Goal: Task Accomplishment & Management: Manage account settings

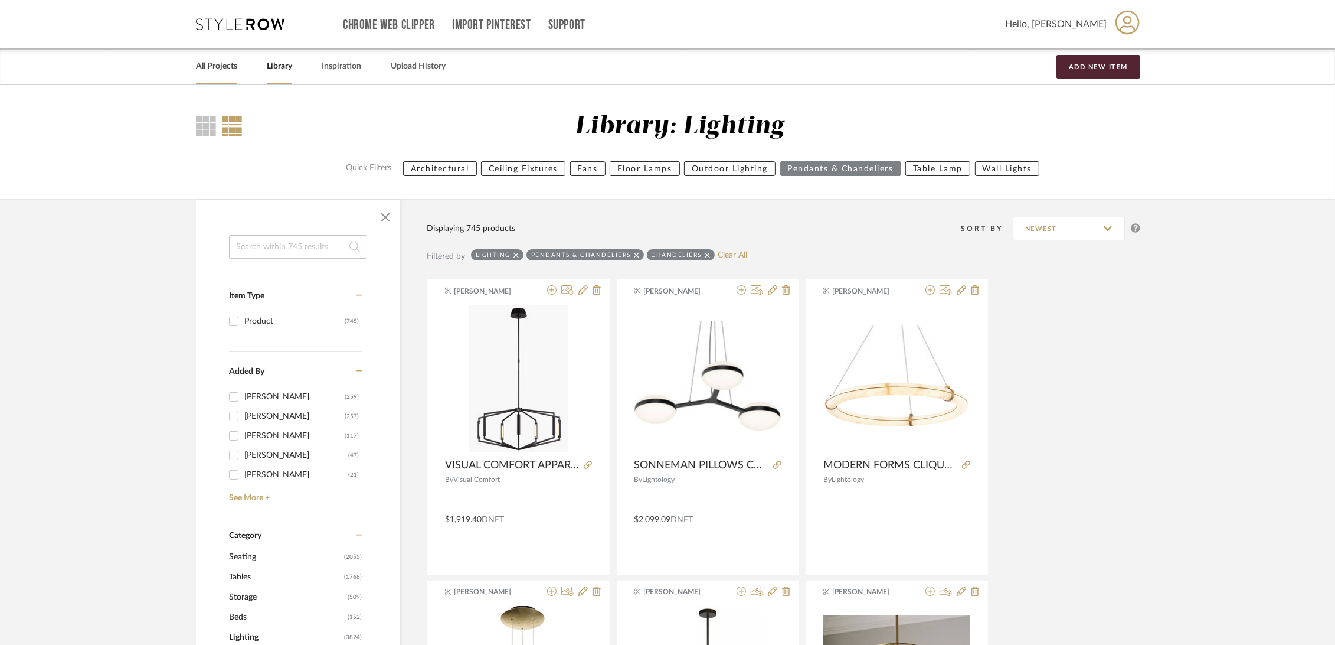
click at [213, 70] on link "All Projects" at bounding box center [216, 66] width 41 height 16
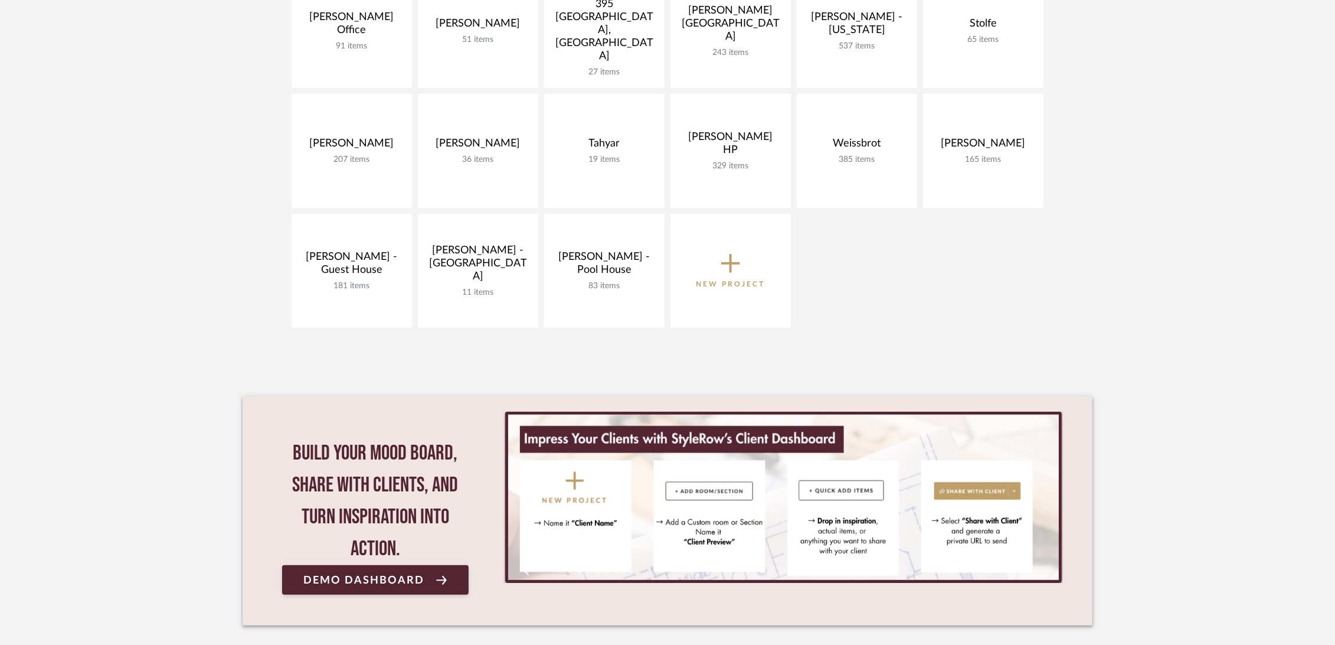
scroll to position [852, 0]
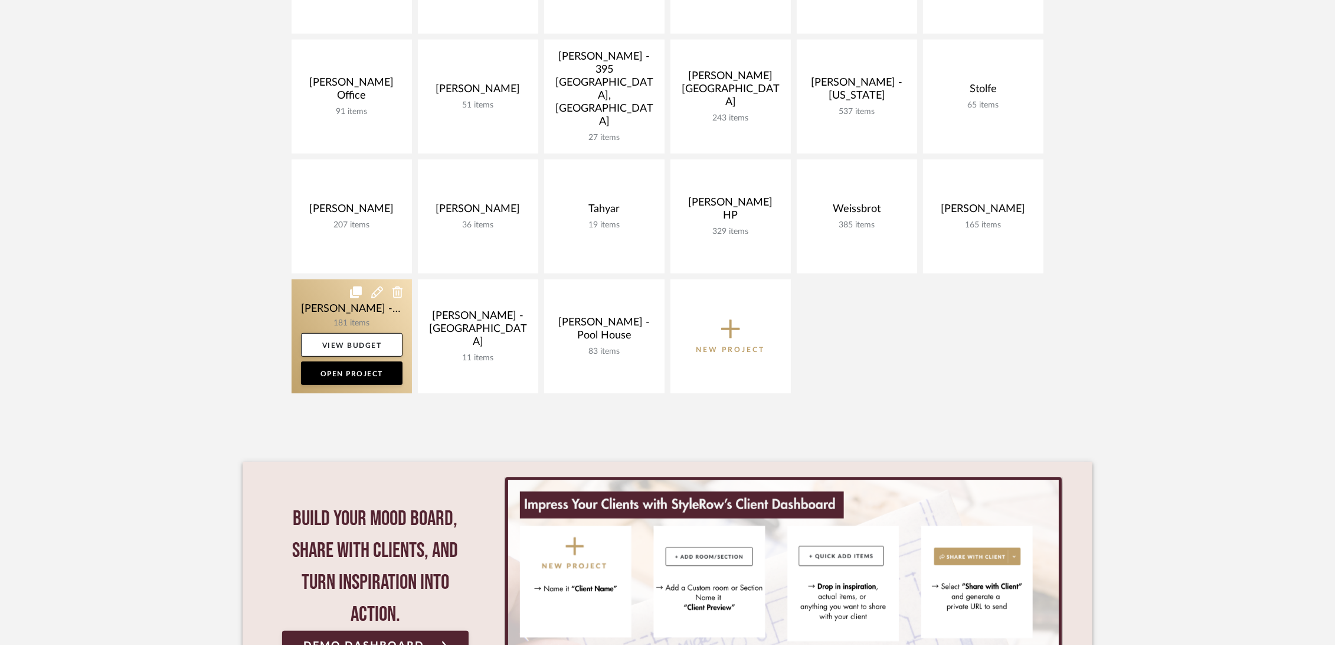
click at [321, 311] on link at bounding box center [352, 336] width 120 height 114
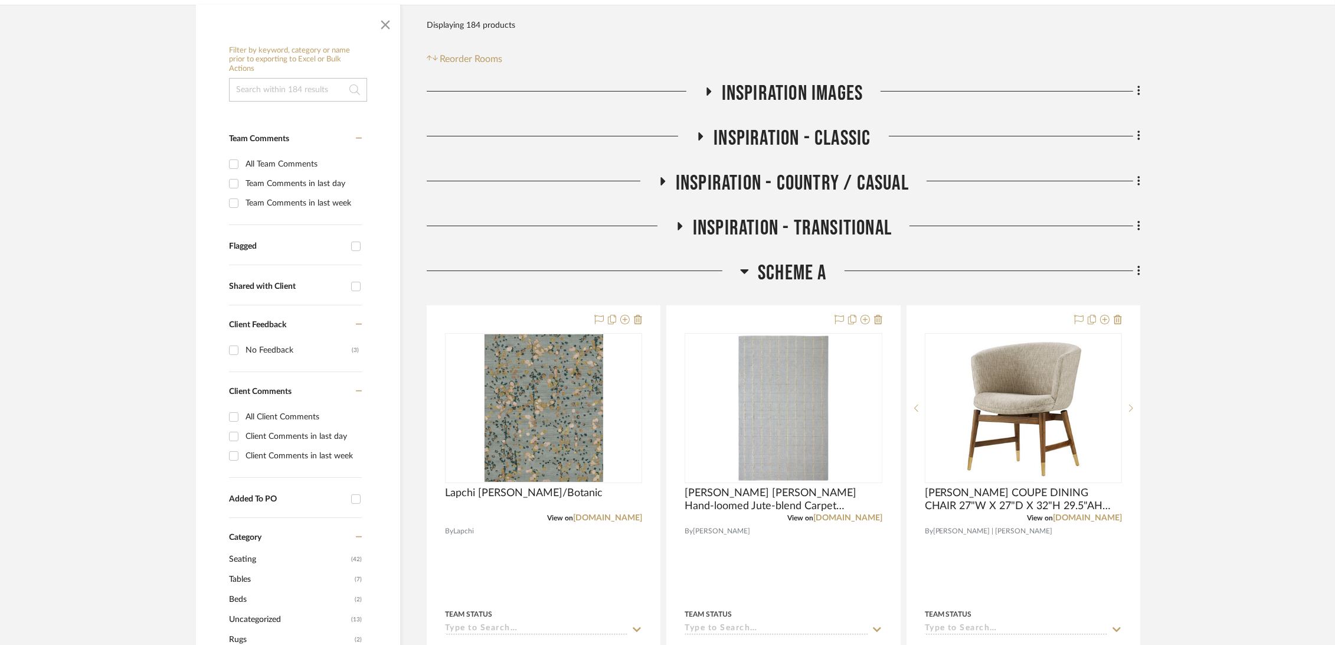
scroll to position [262, 0]
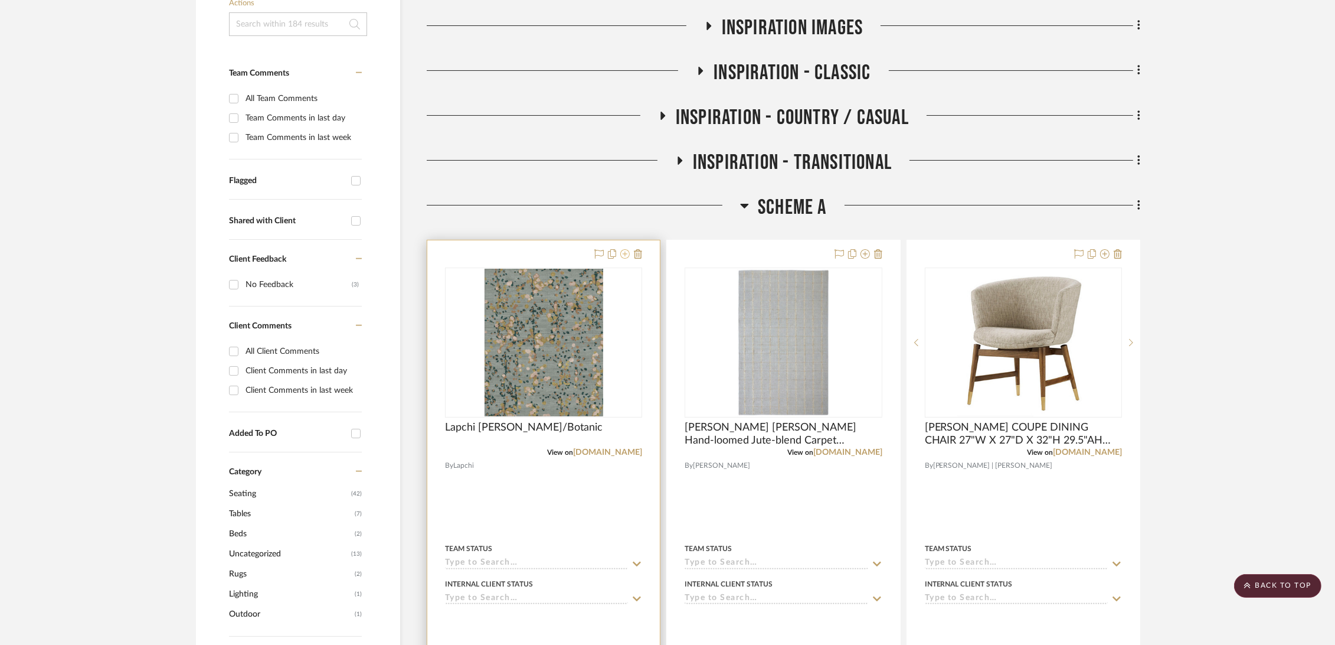
click at [622, 252] on icon at bounding box center [624, 253] width 9 height 9
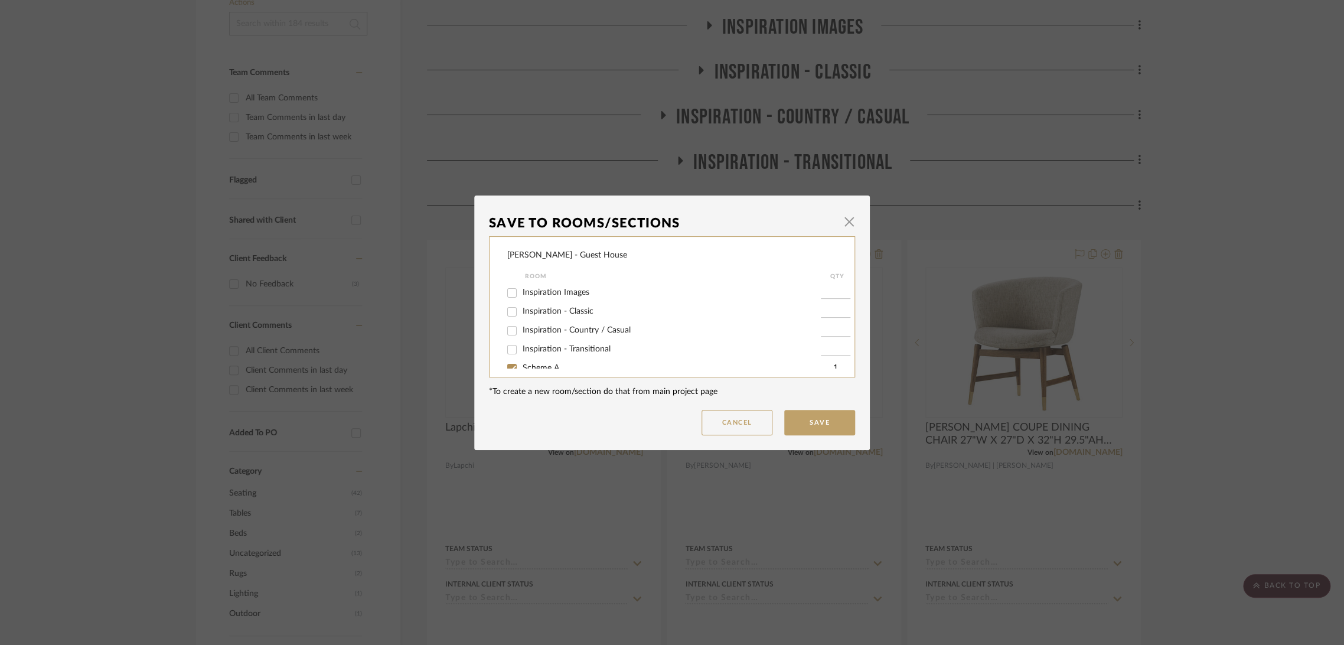
scroll to position [70, 0]
click at [529, 357] on span "Potential Furniture Options" at bounding box center [572, 355] width 100 height 8
click at [521, 357] on input "Potential Furniture Options" at bounding box center [511, 355] width 19 height 19
checkbox input "true"
type input "1"
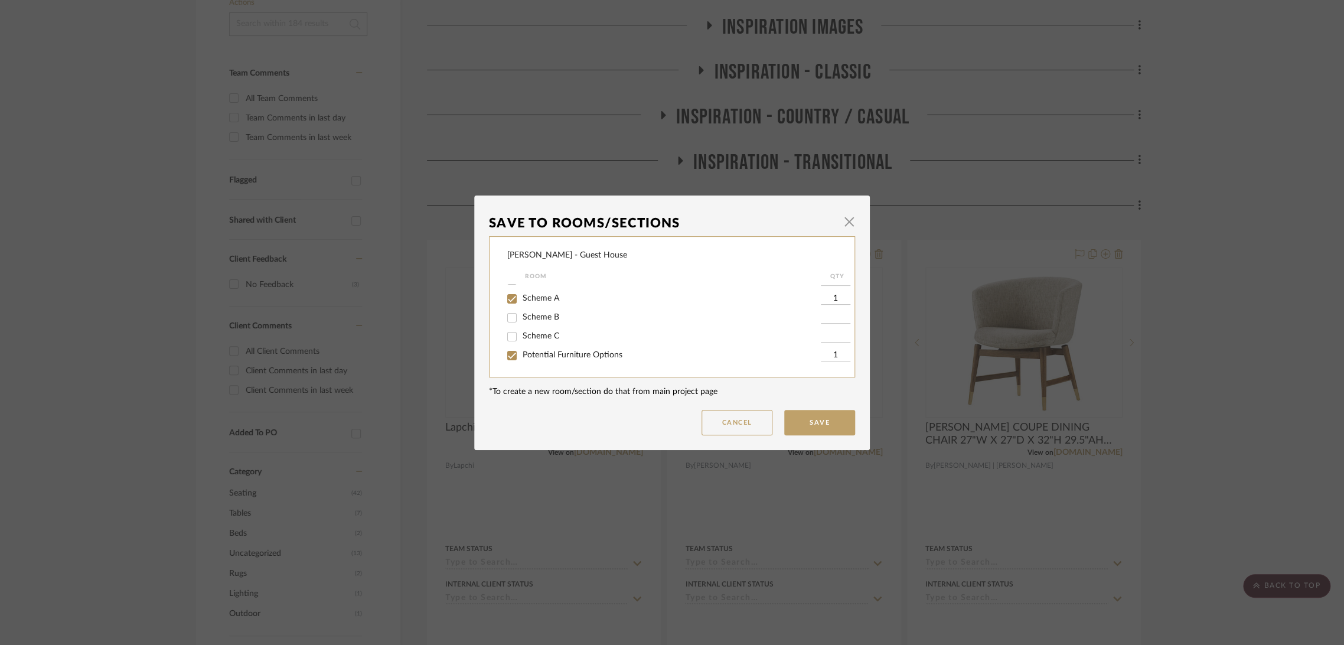
click at [527, 294] on span "Scheme A" at bounding box center [540, 298] width 37 height 8
click at [521, 293] on input "Scheme A" at bounding box center [511, 298] width 19 height 19
checkbox input "false"
click at [799, 427] on button "Save" at bounding box center [819, 422] width 71 height 25
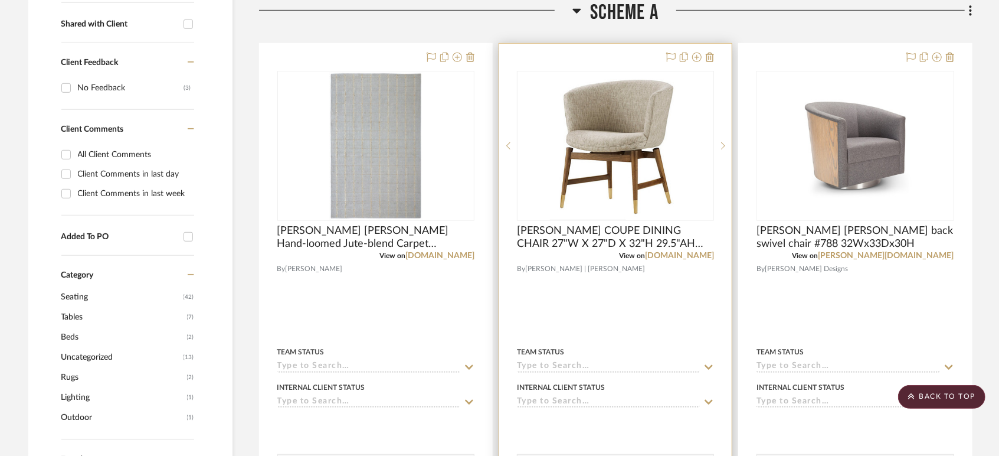
scroll to position [328, 0]
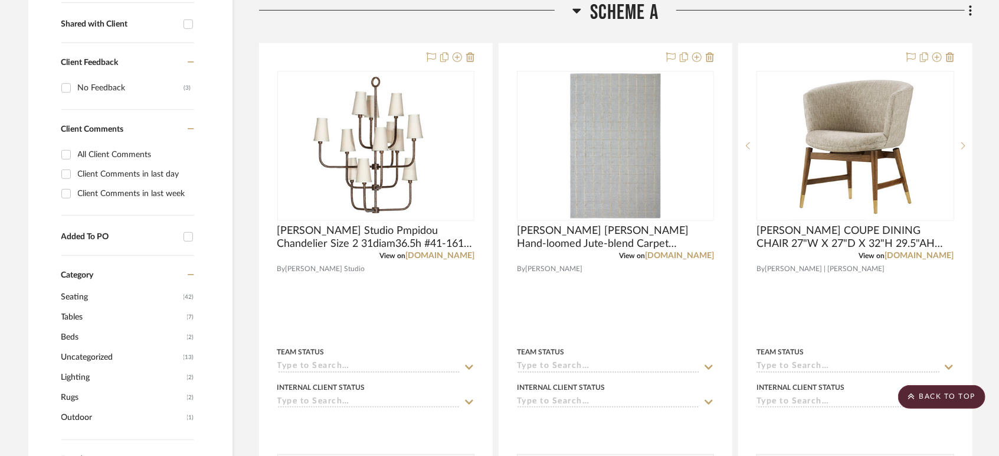
scroll to position [393, 0]
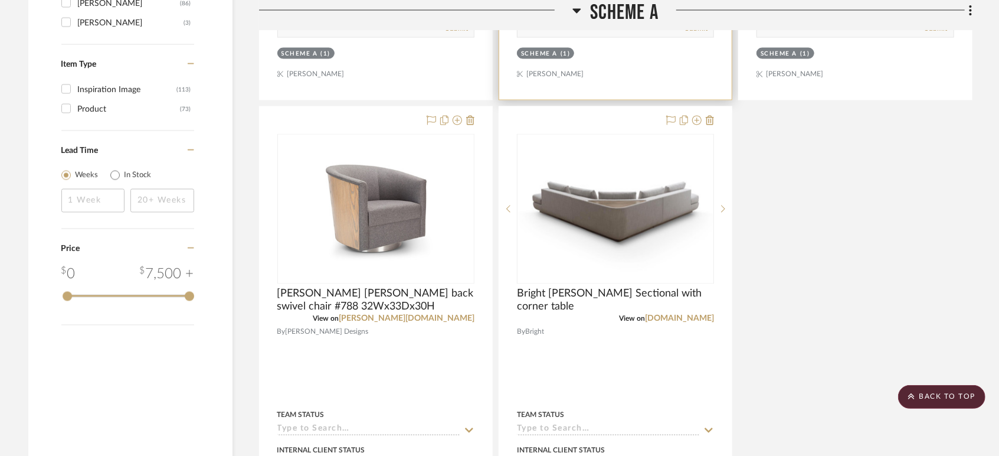
scroll to position [1705, 0]
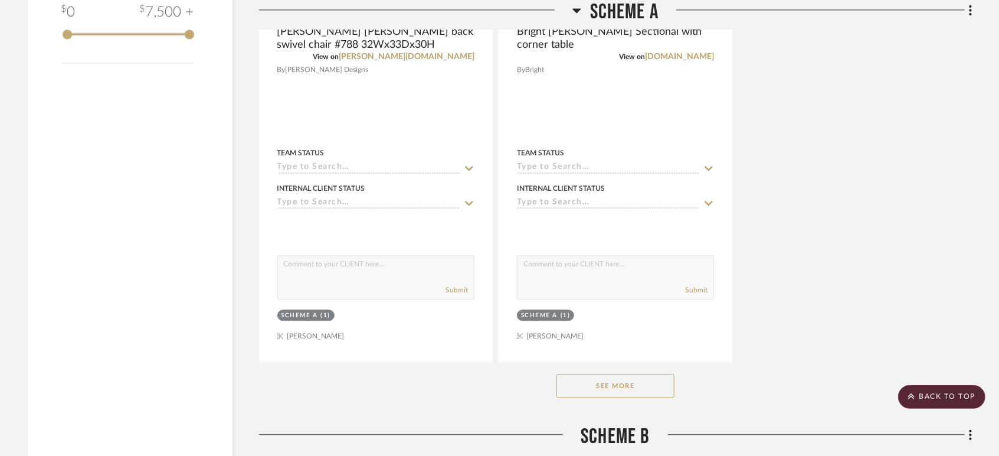
click at [625, 385] on button "See More" at bounding box center [616, 386] width 118 height 24
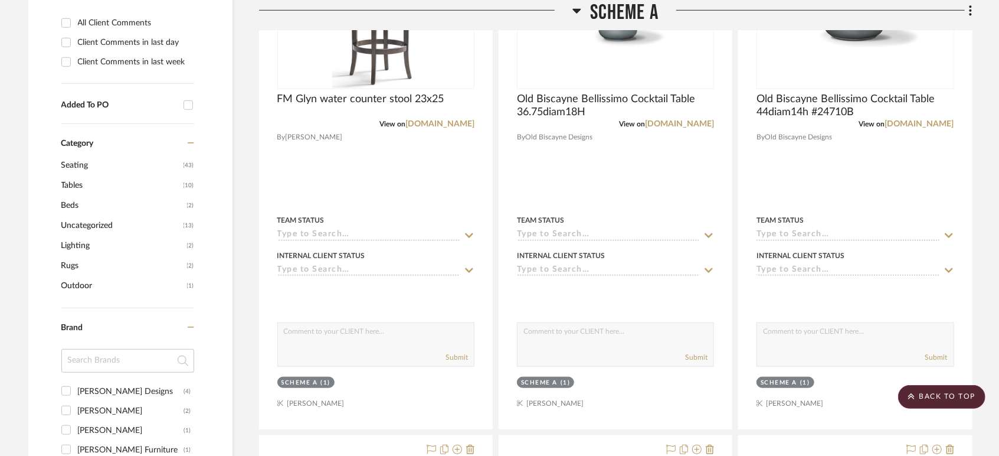
scroll to position [393, 0]
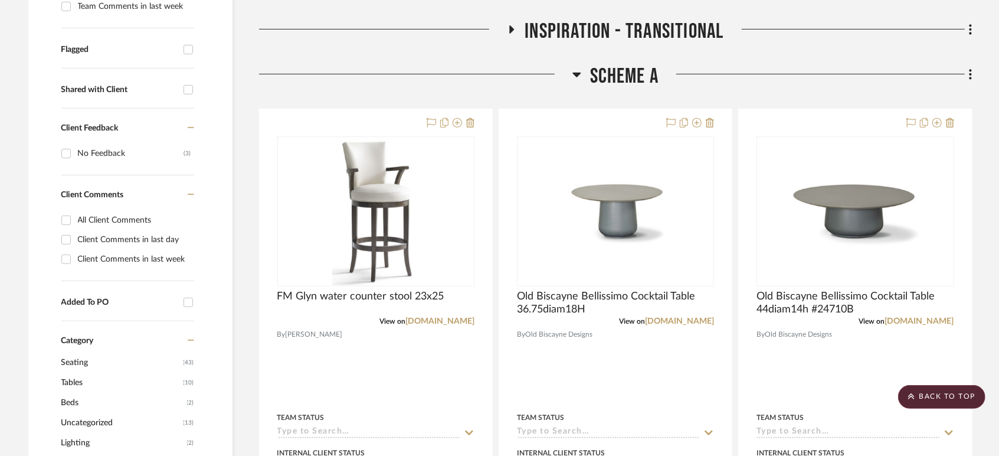
drag, startPoint x: 986, startPoint y: 89, endPoint x: 987, endPoint y: 99, distance: 10.1
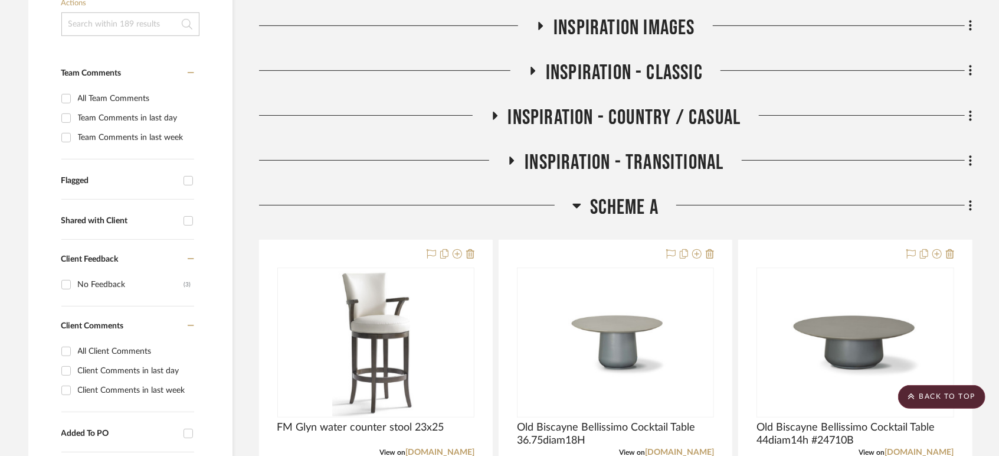
scroll to position [66, 0]
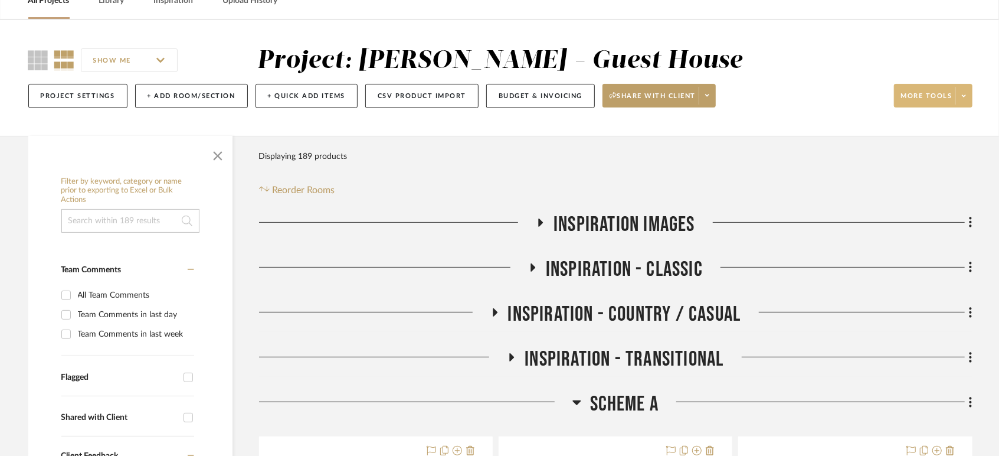
click at [950, 99] on span "More tools" at bounding box center [926, 101] width 51 height 18
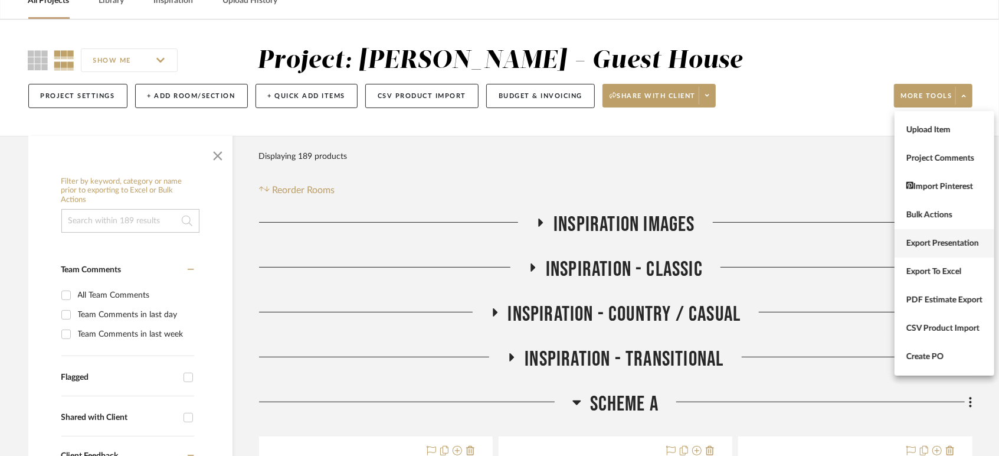
click at [950, 246] on span "Export Presentation" at bounding box center [945, 243] width 76 height 10
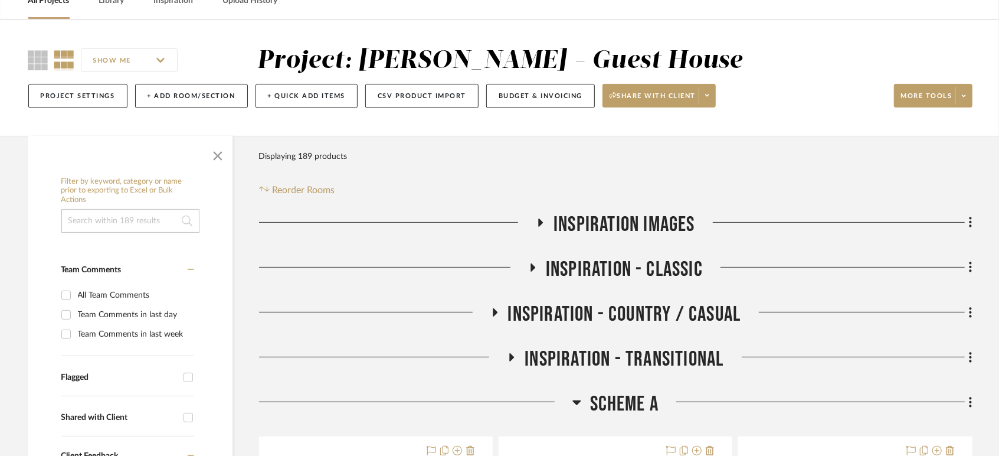
click at [603, 168] on div "Filter Products Displaying 189 products Reorder Rooms" at bounding box center [616, 171] width 714 height 53
click at [454, 146] on div "Filter Products Displaying 189 products Reorder Rooms" at bounding box center [616, 171] width 714 height 53
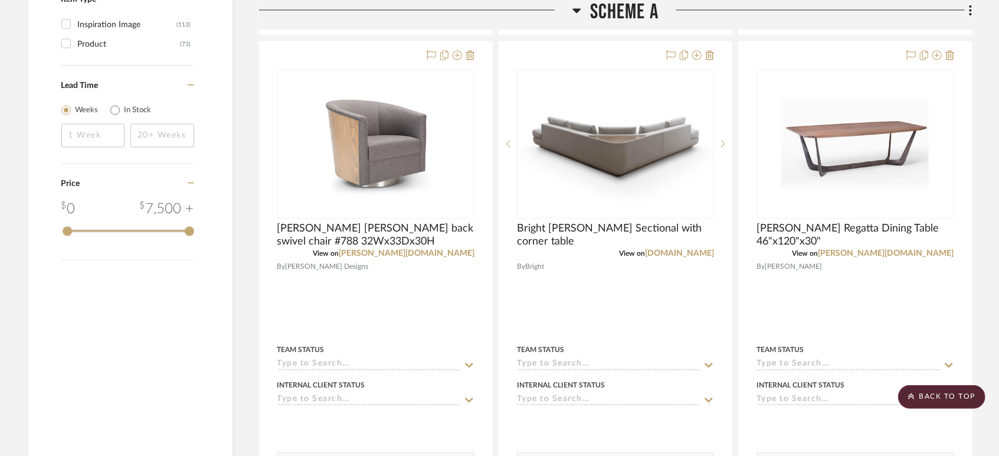
scroll to position [1574, 0]
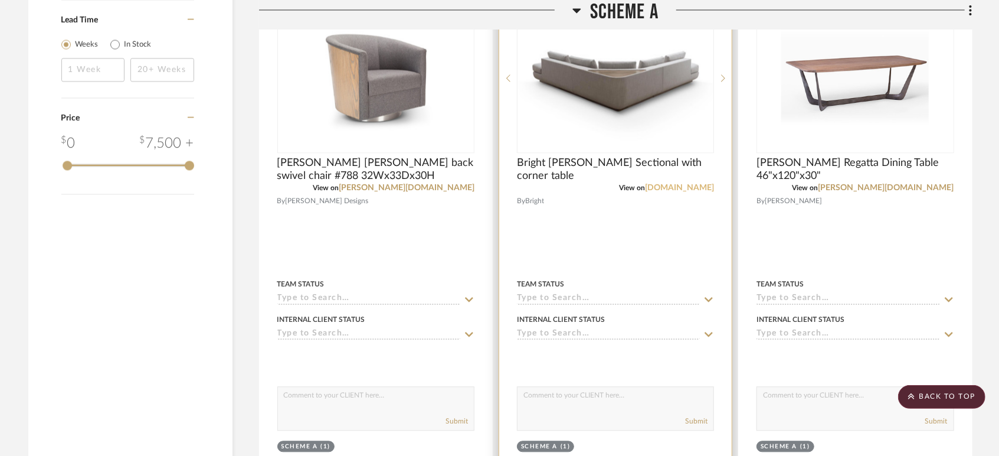
click at [679, 185] on link "[DOMAIN_NAME]" at bounding box center [679, 188] width 69 height 8
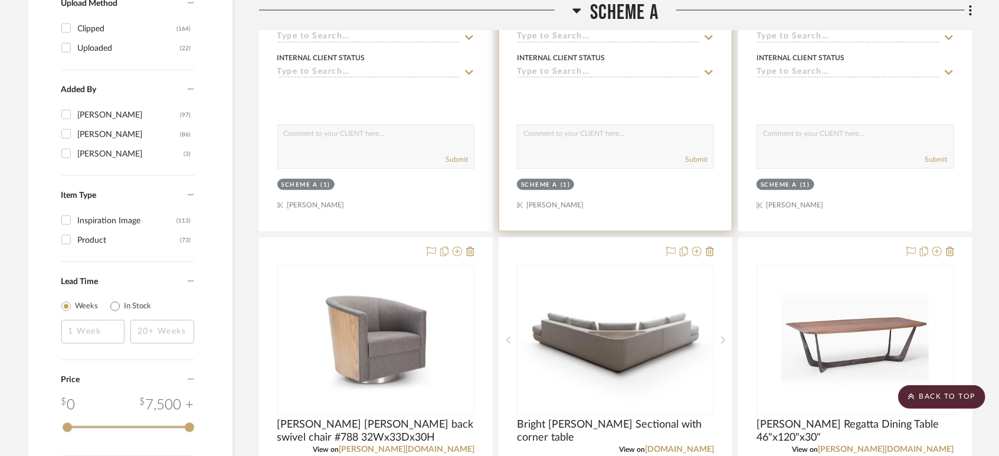
scroll to position [1443, 0]
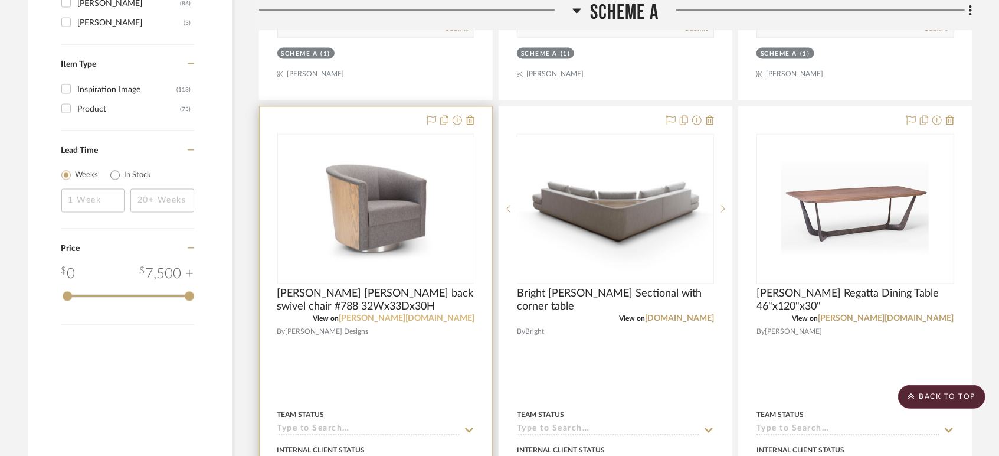
click at [450, 320] on link "[PERSON_NAME][DOMAIN_NAME]" at bounding box center [407, 319] width 136 height 8
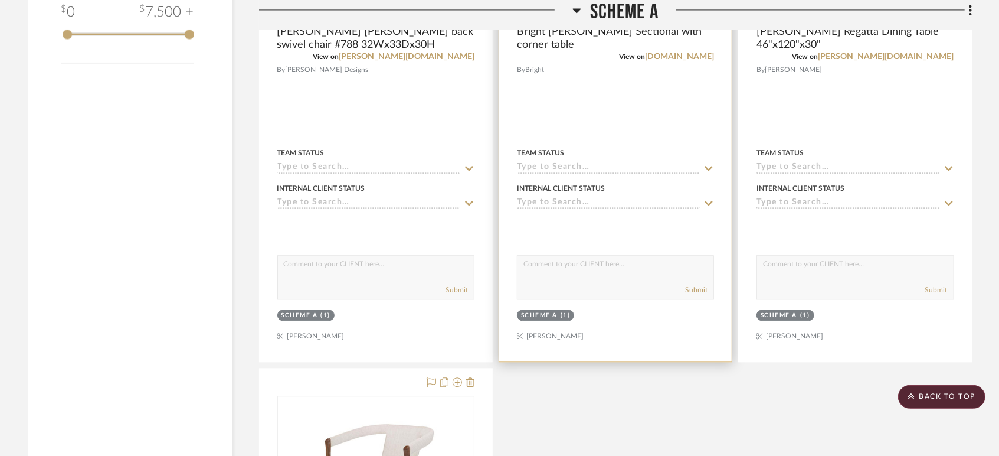
scroll to position [2033, 0]
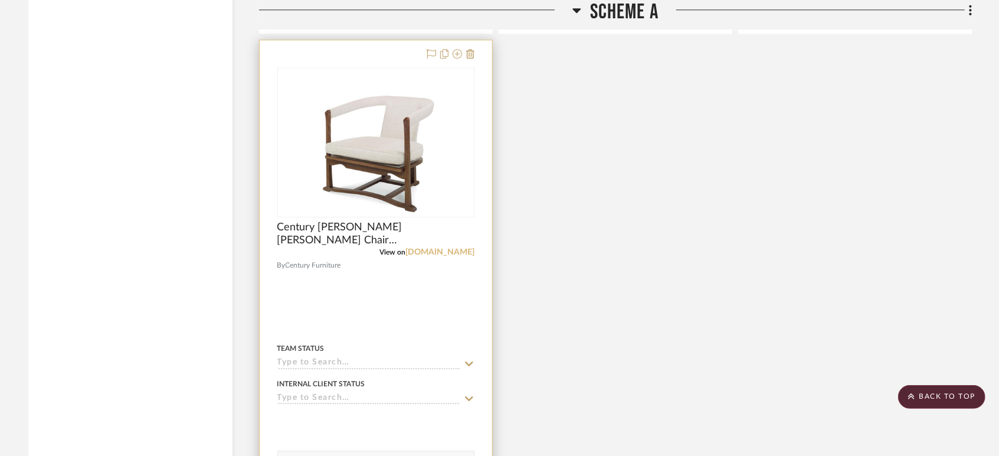
click at [454, 256] on link "[DOMAIN_NAME]" at bounding box center [440, 252] width 69 height 8
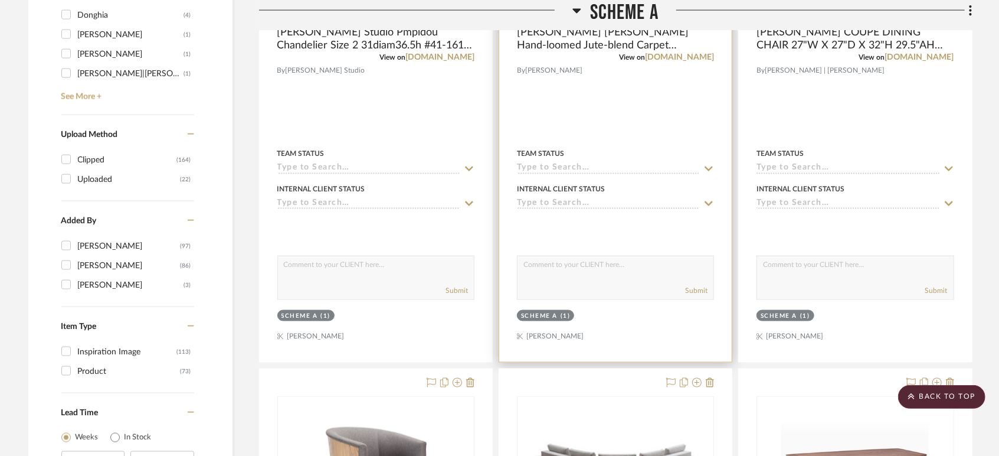
scroll to position [984, 0]
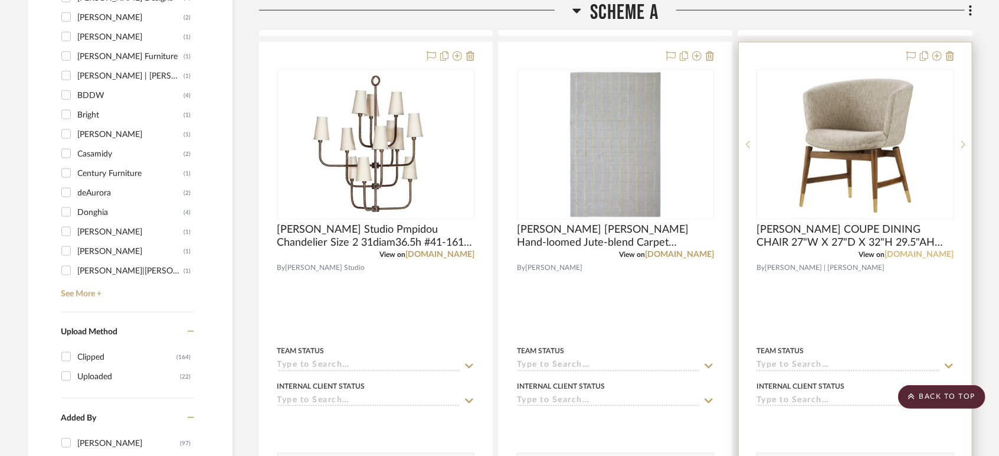
click at [940, 251] on link "[DOMAIN_NAME]" at bounding box center [920, 254] width 69 height 8
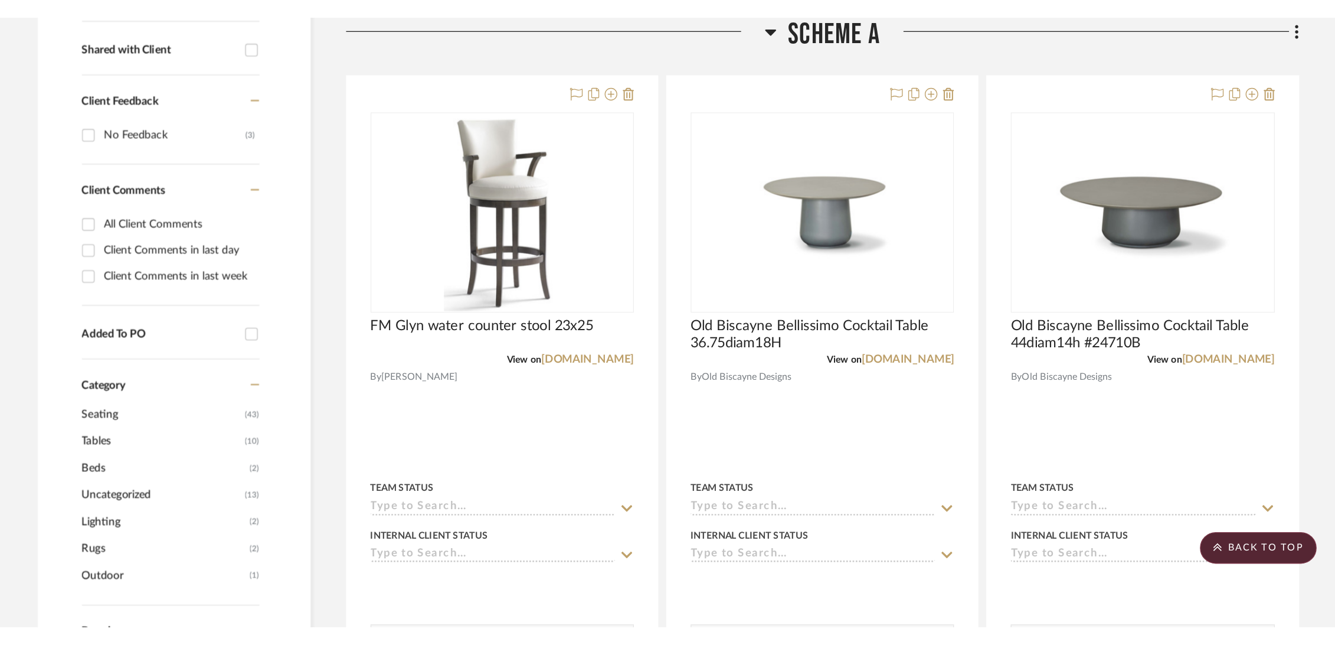
scroll to position [393, 0]
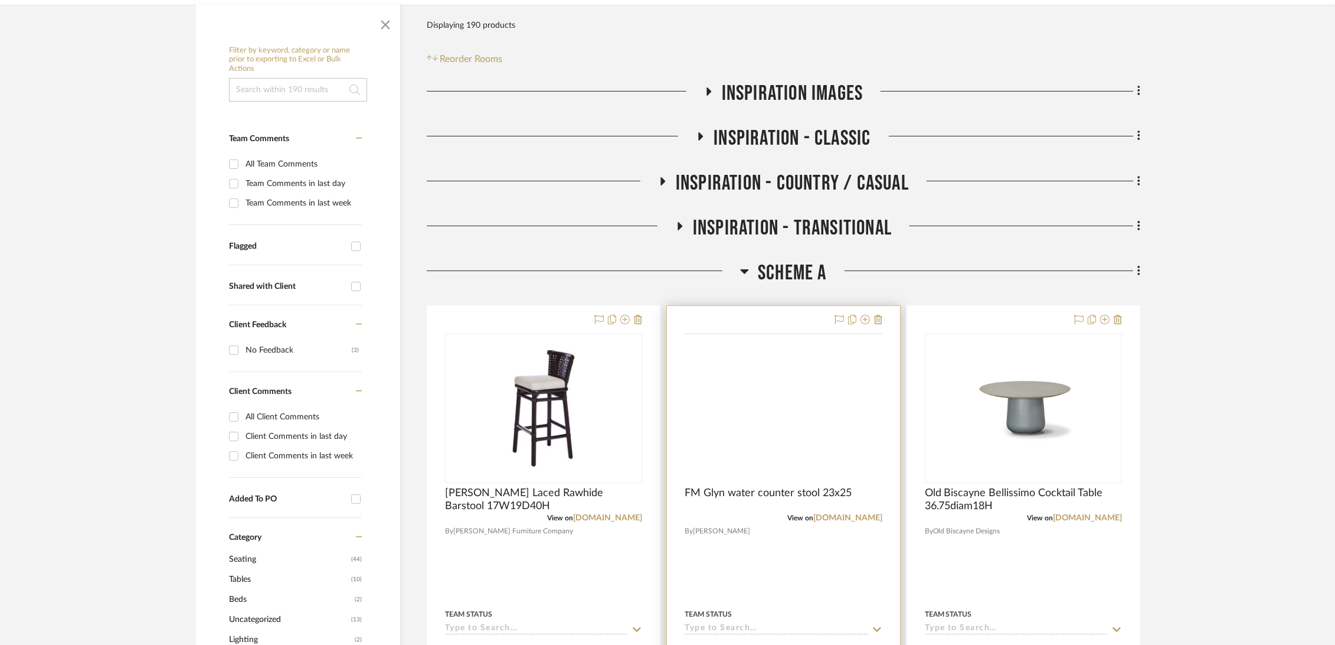
scroll to position [262, 0]
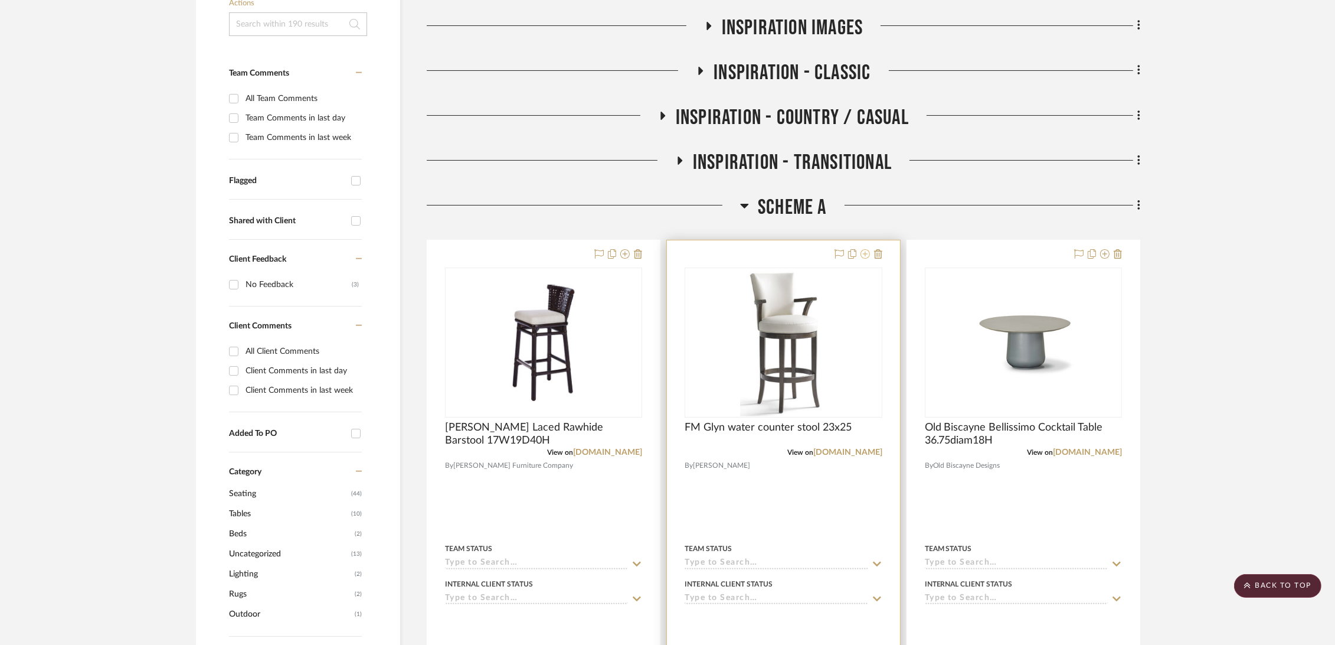
click at [862, 248] on button at bounding box center [865, 254] width 9 height 14
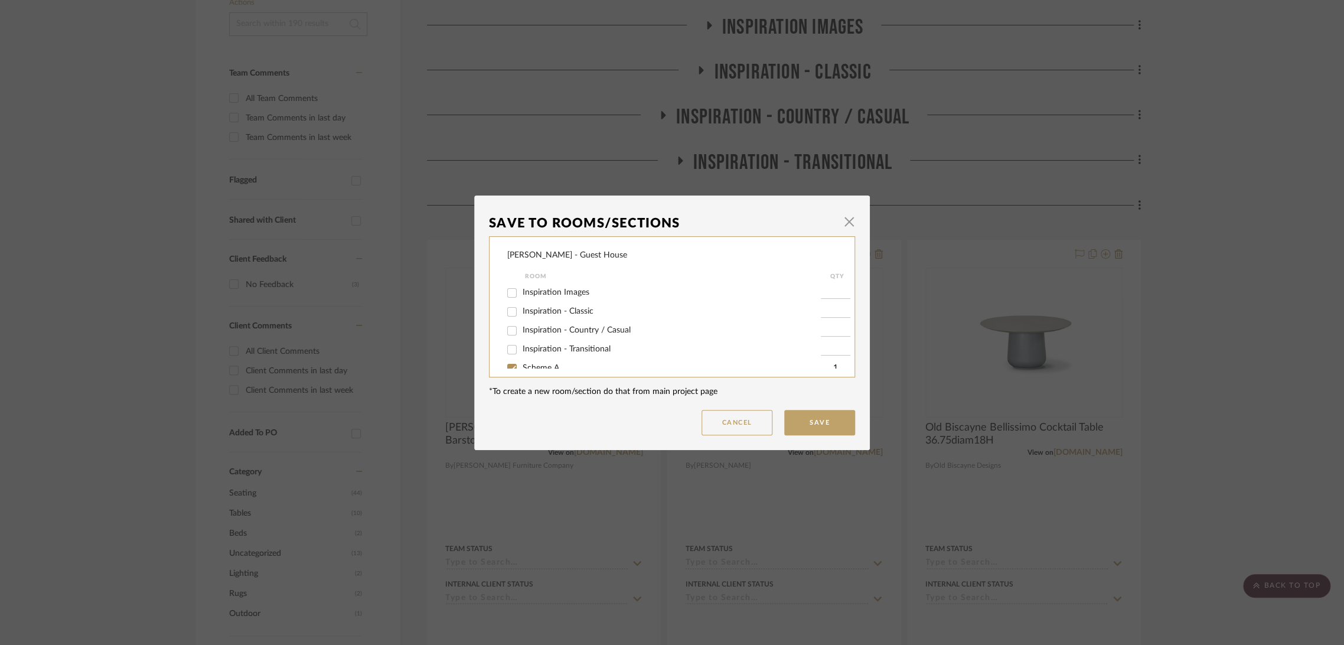
scroll to position [70, 0]
click at [528, 300] on span "Scheme A" at bounding box center [540, 298] width 37 height 8
click at [521, 300] on input "Scheme A" at bounding box center [511, 298] width 19 height 19
checkbox input "false"
click at [527, 353] on span "Potential Furniture Options" at bounding box center [572, 355] width 100 height 8
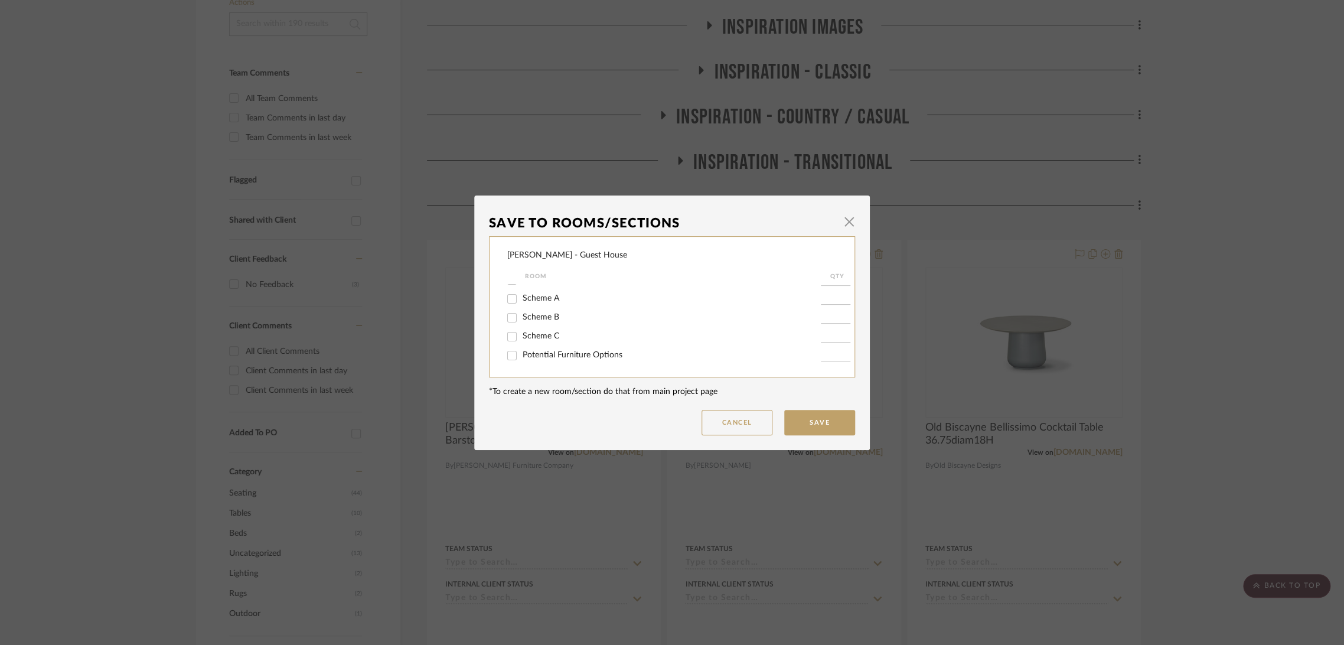
click at [521, 353] on input "Potential Furniture Options" at bounding box center [511, 355] width 19 height 19
checkbox input "true"
type input "1"
click at [802, 426] on button "Save" at bounding box center [819, 422] width 71 height 25
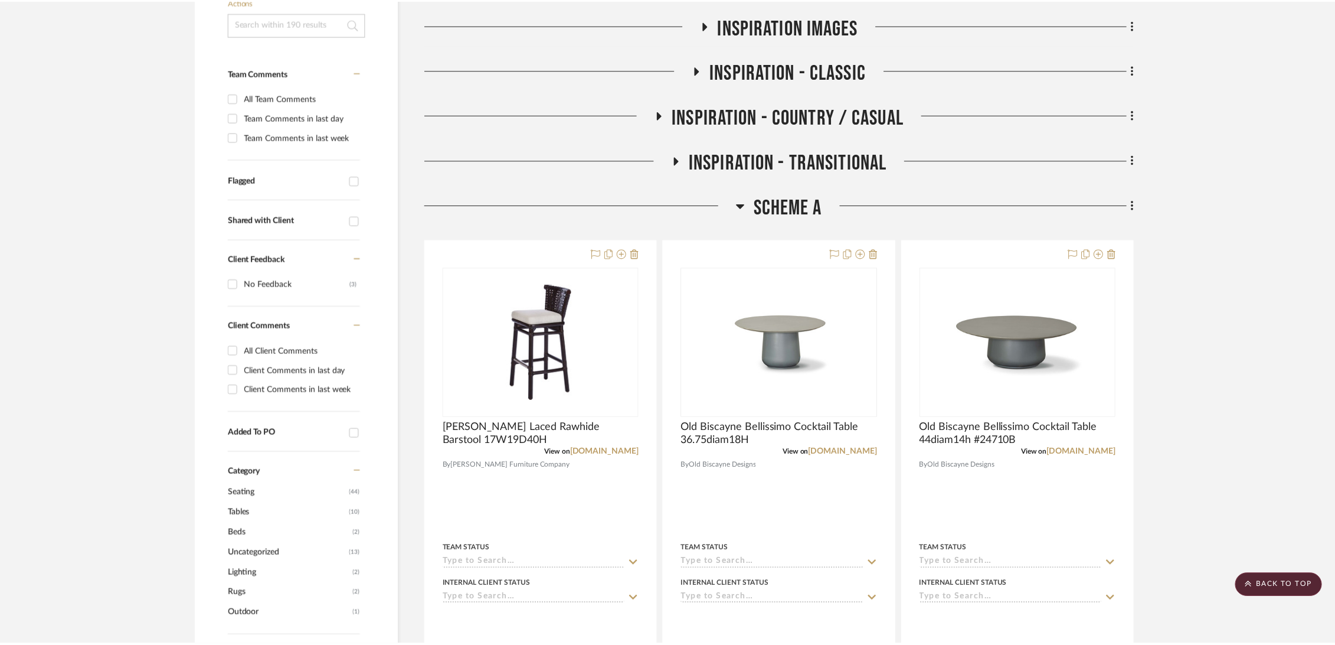
scroll to position [262, 0]
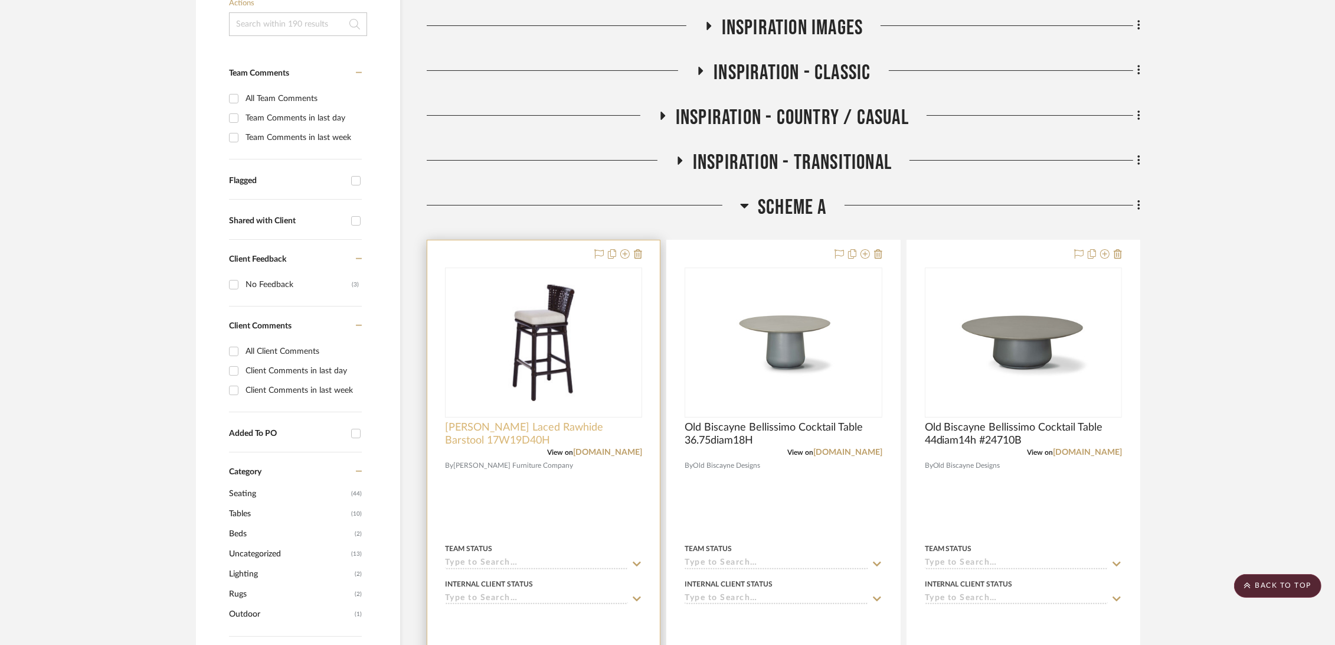
click at [534, 426] on span "McGuire Laced Rawhide Barstool 17W19D40H" at bounding box center [543, 434] width 197 height 26
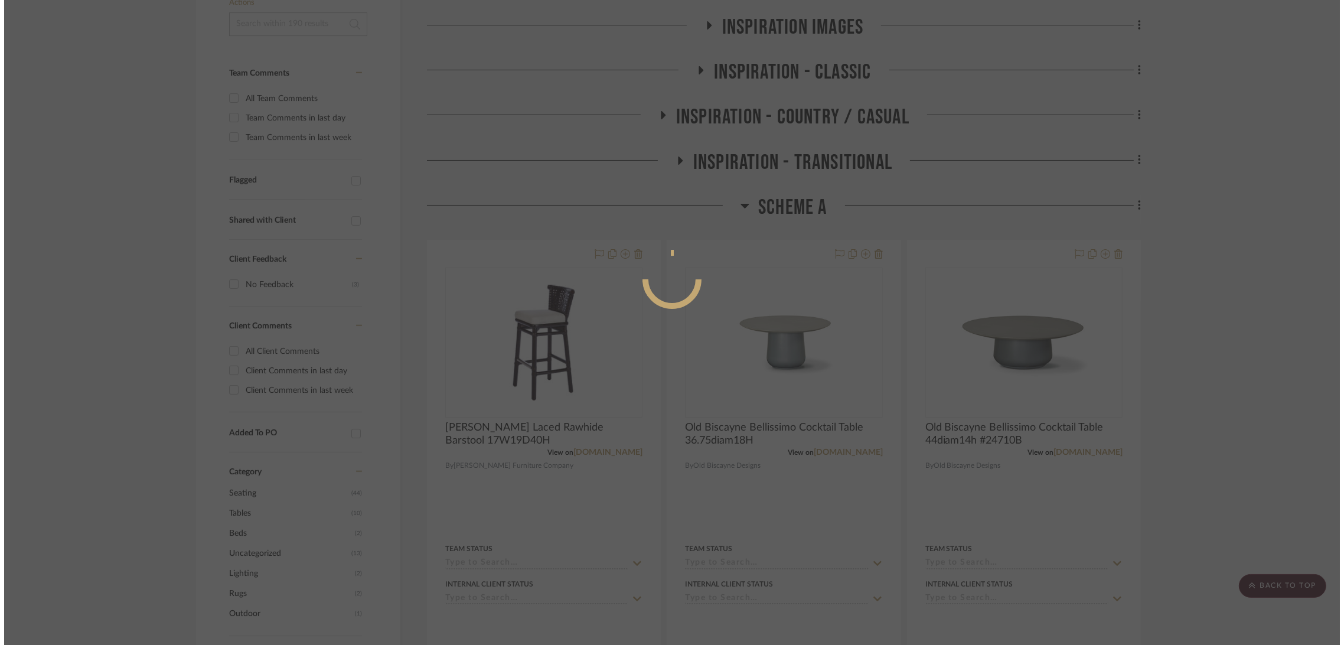
scroll to position [0, 0]
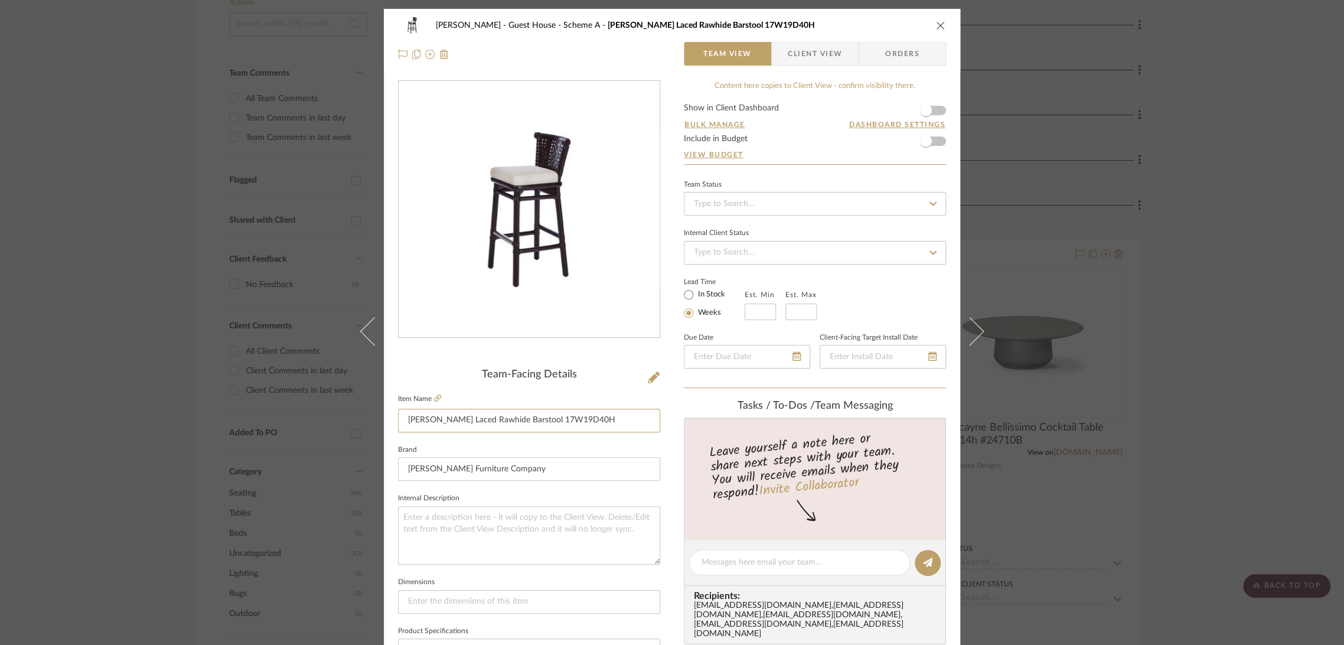
drag, startPoint x: 593, startPoint y: 422, endPoint x: 325, endPoint y: 423, distance: 267.4
click at [325, 423] on div "Ziegler - Guest House Scheme A McGuire Laced Rawhide Barstool 17W19D40H Team Vi…" at bounding box center [672, 322] width 1344 height 645
click at [937, 21] on icon "close" at bounding box center [940, 25] width 9 height 9
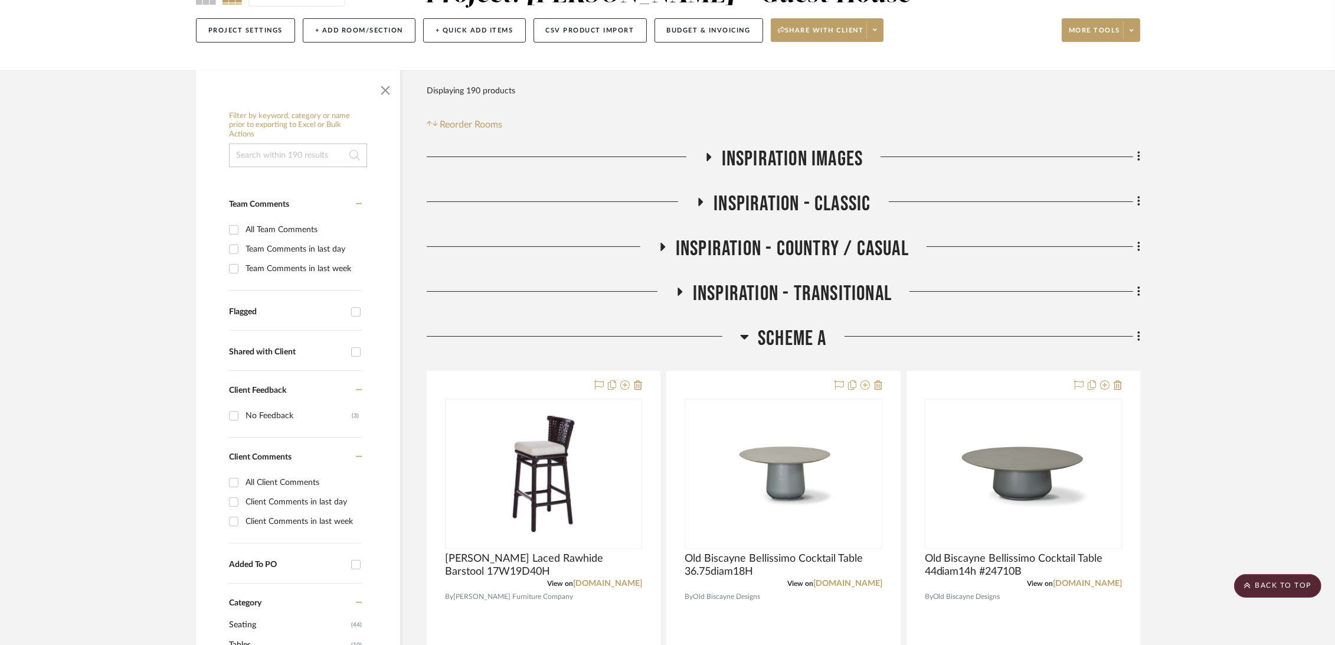
scroll to position [66, 0]
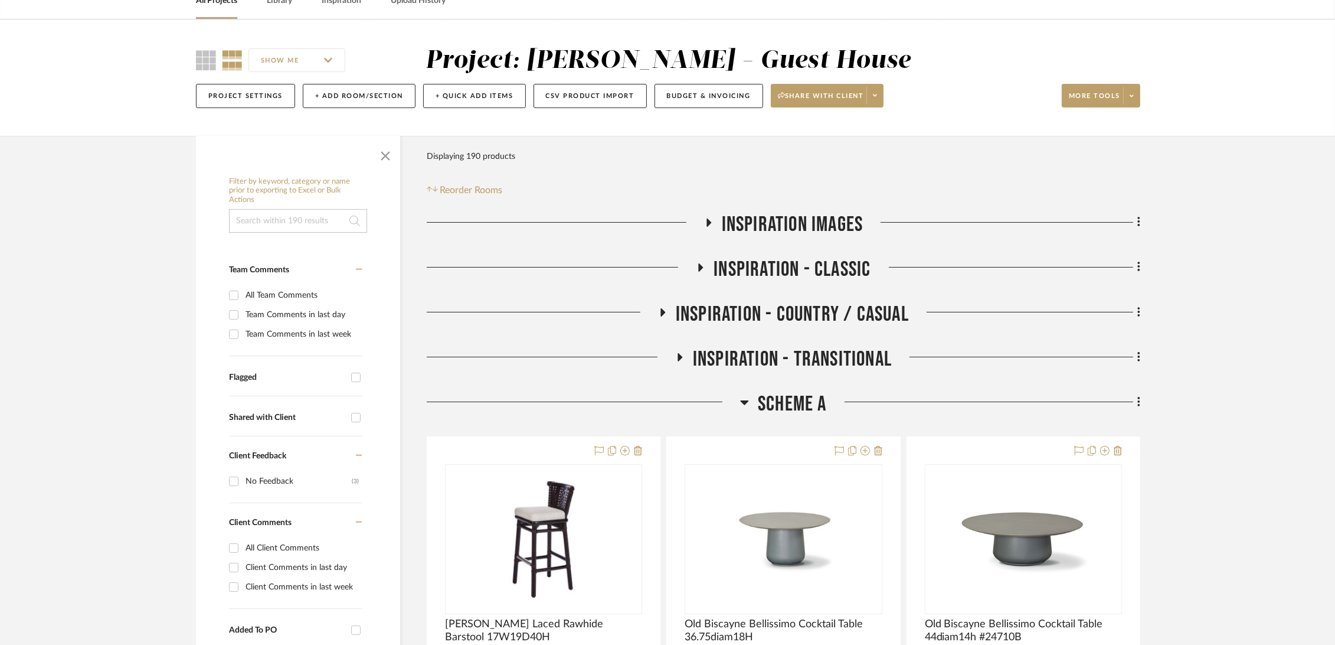
click at [831, 318] on span "Inspiration - Country / Casual" at bounding box center [792, 314] width 233 height 25
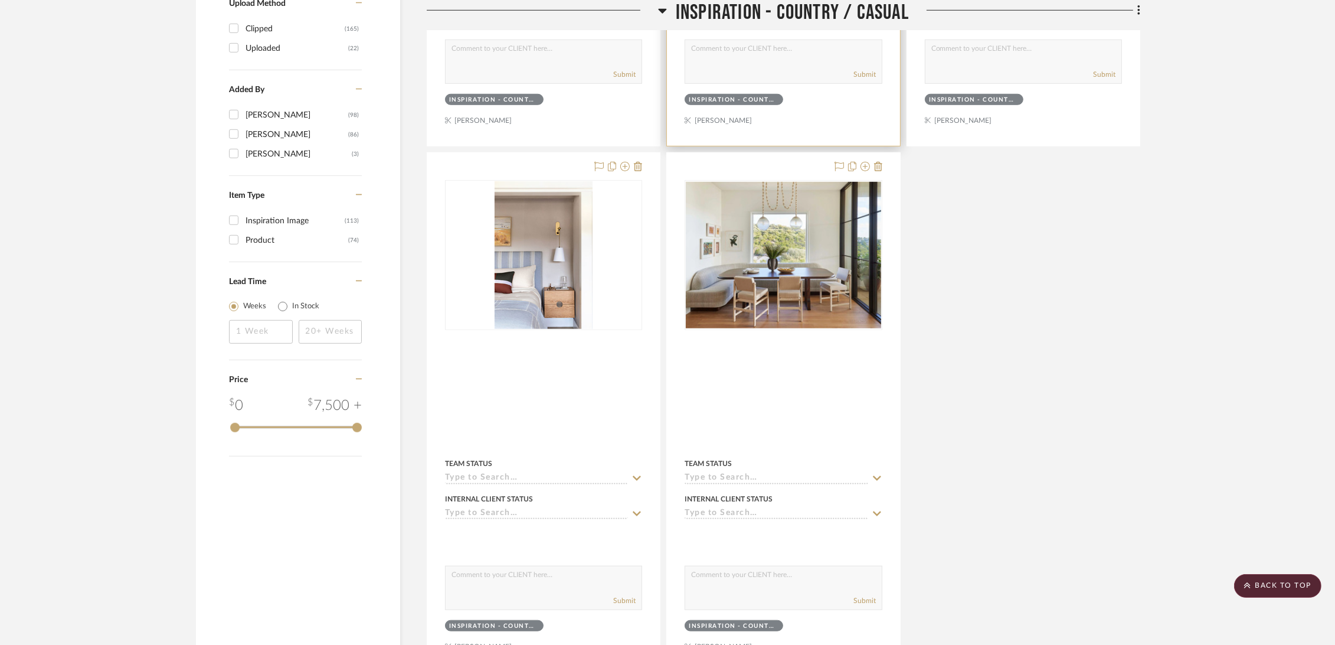
scroll to position [1508, 0]
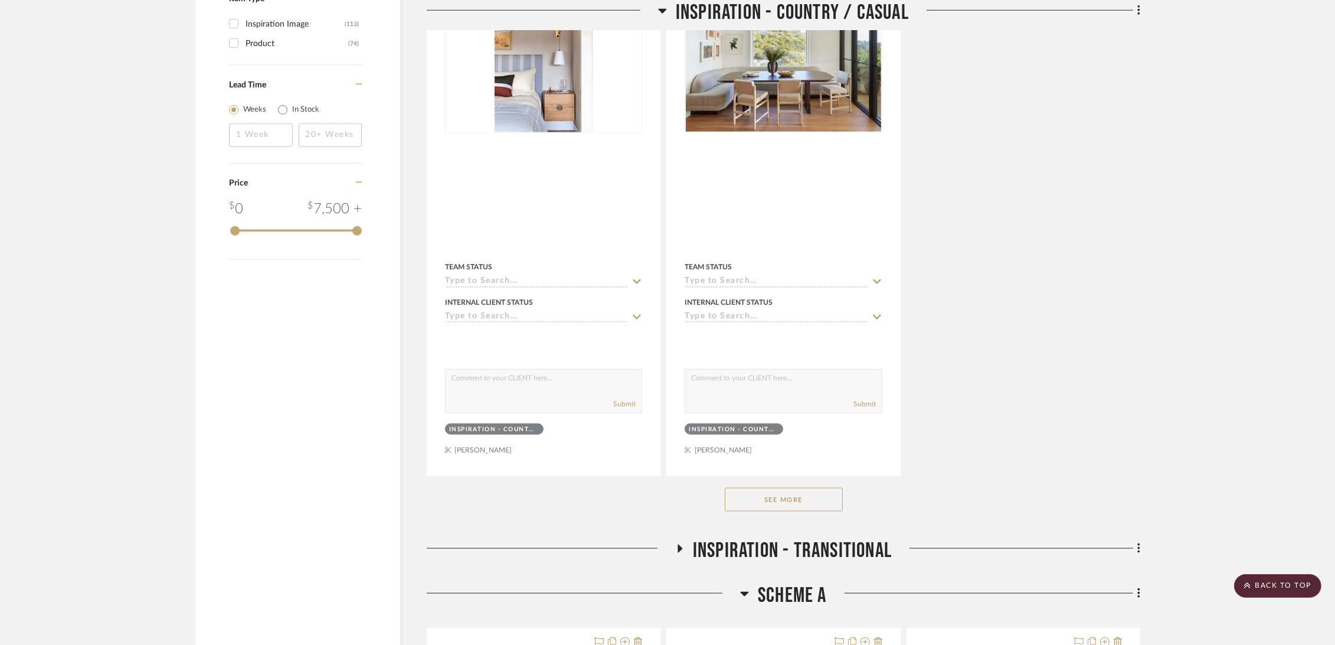
click at [779, 501] on button "See More" at bounding box center [784, 500] width 118 height 24
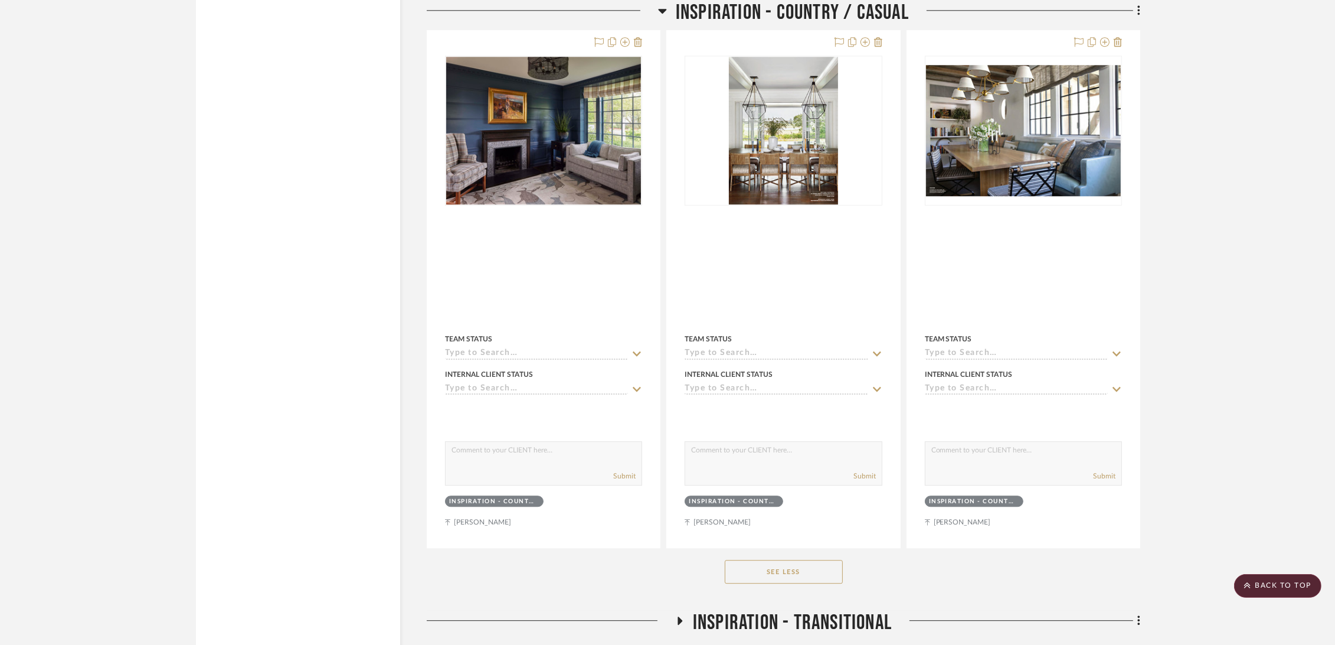
scroll to position [4395, 0]
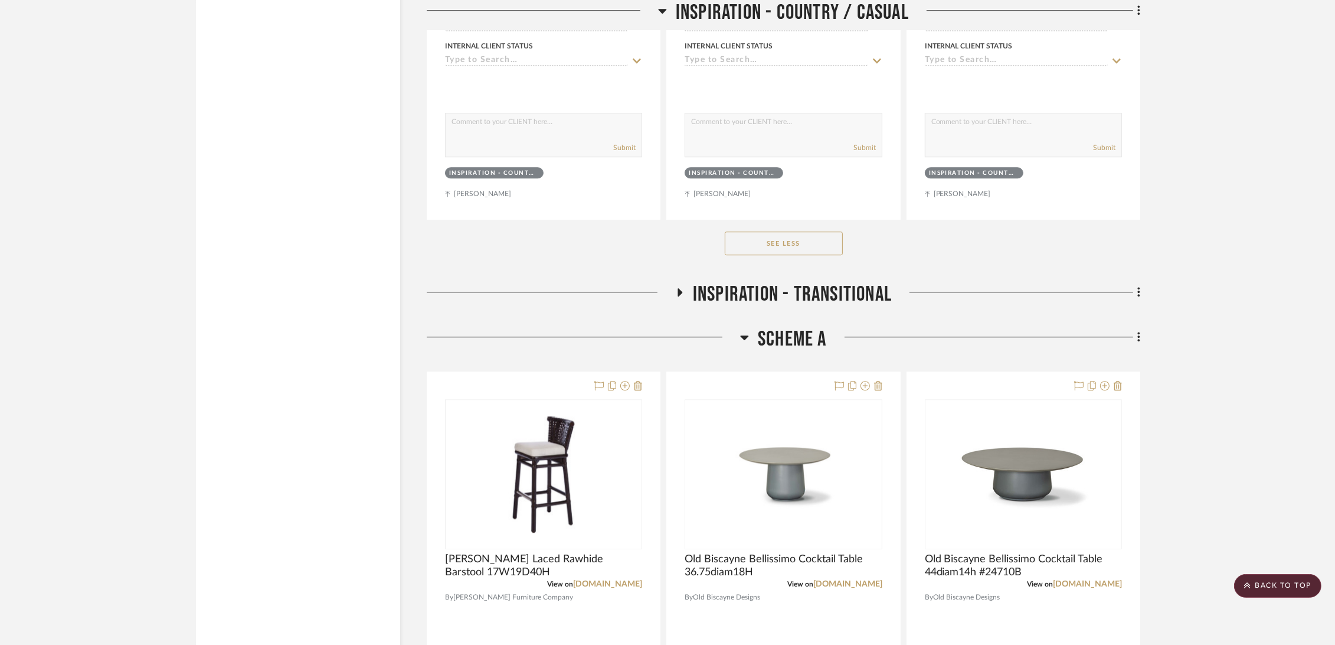
click at [803, 300] on span "Inspiration - Transitional" at bounding box center [792, 294] width 199 height 25
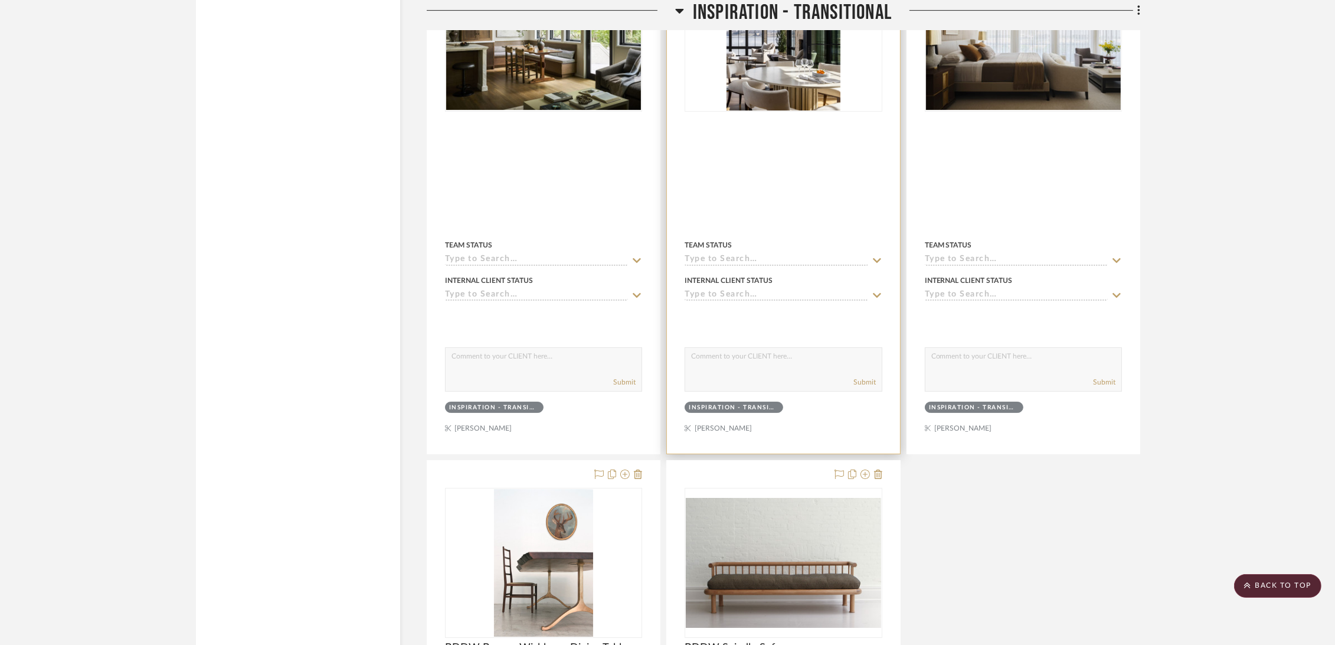
scroll to position [5510, 0]
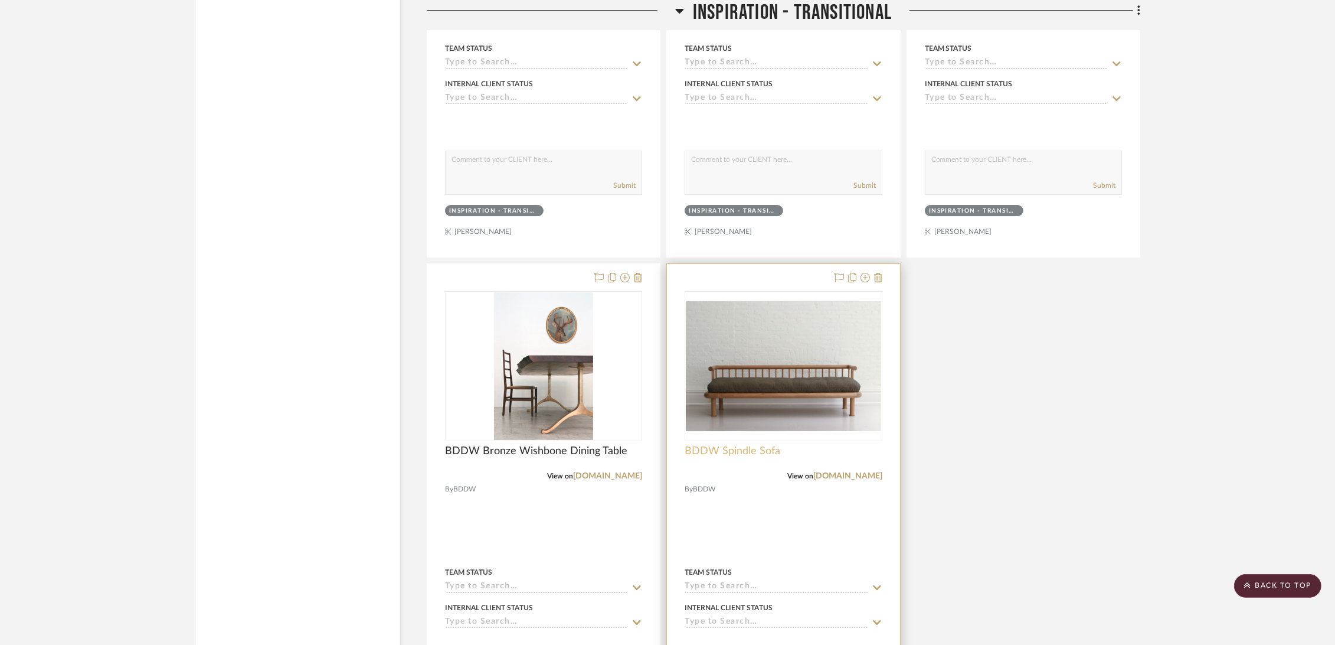
click at [746, 457] on span "BDDW Spindle Sofa" at bounding box center [733, 451] width 96 height 13
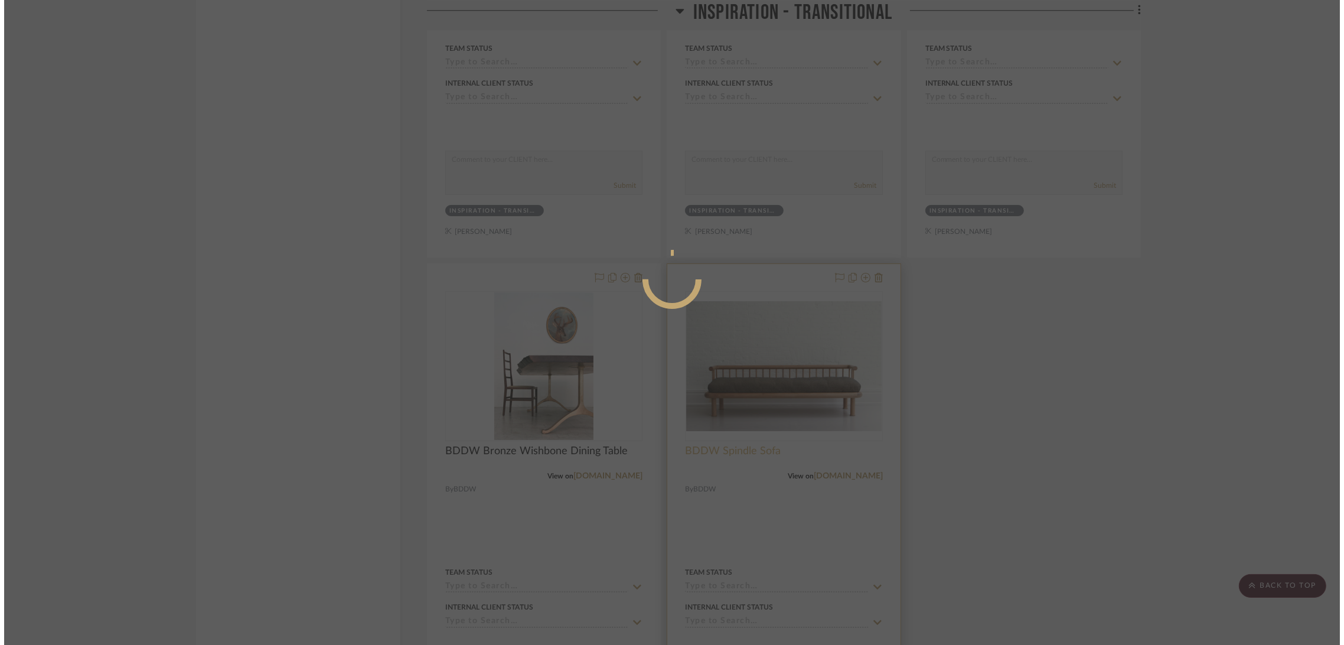
scroll to position [0, 0]
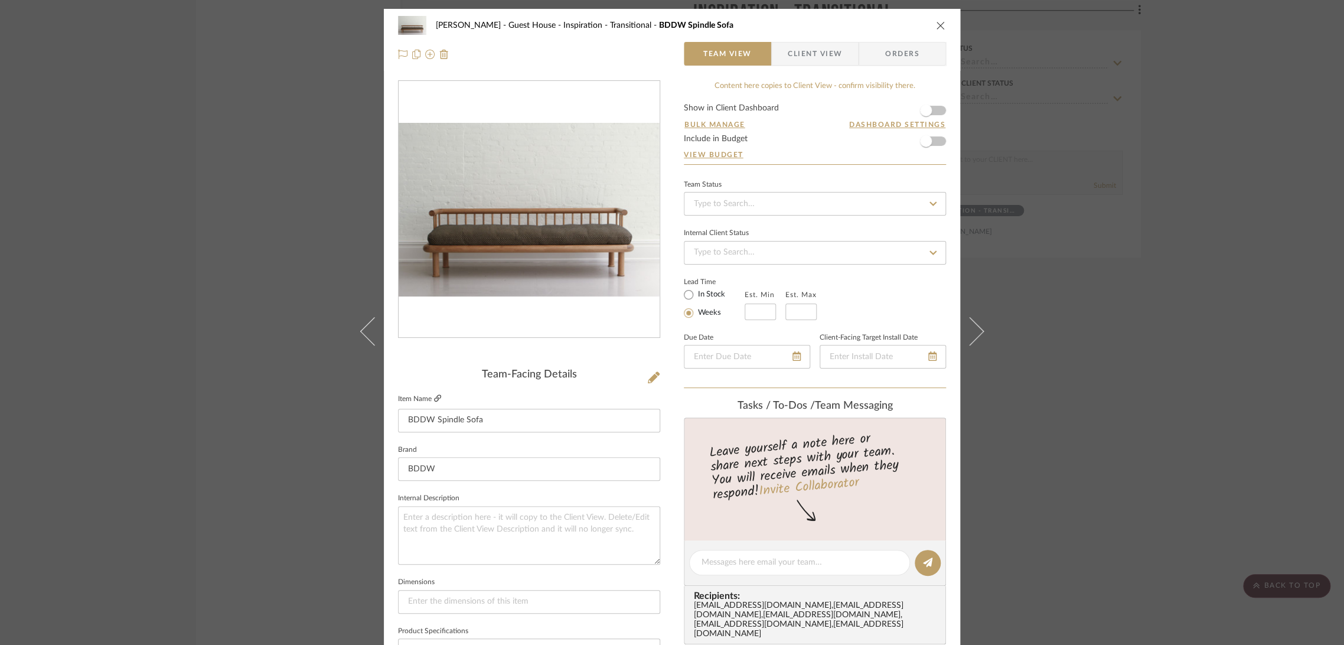
click at [434, 399] on icon at bounding box center [437, 397] width 7 height 7
click at [425, 53] on icon at bounding box center [429, 54] width 9 height 9
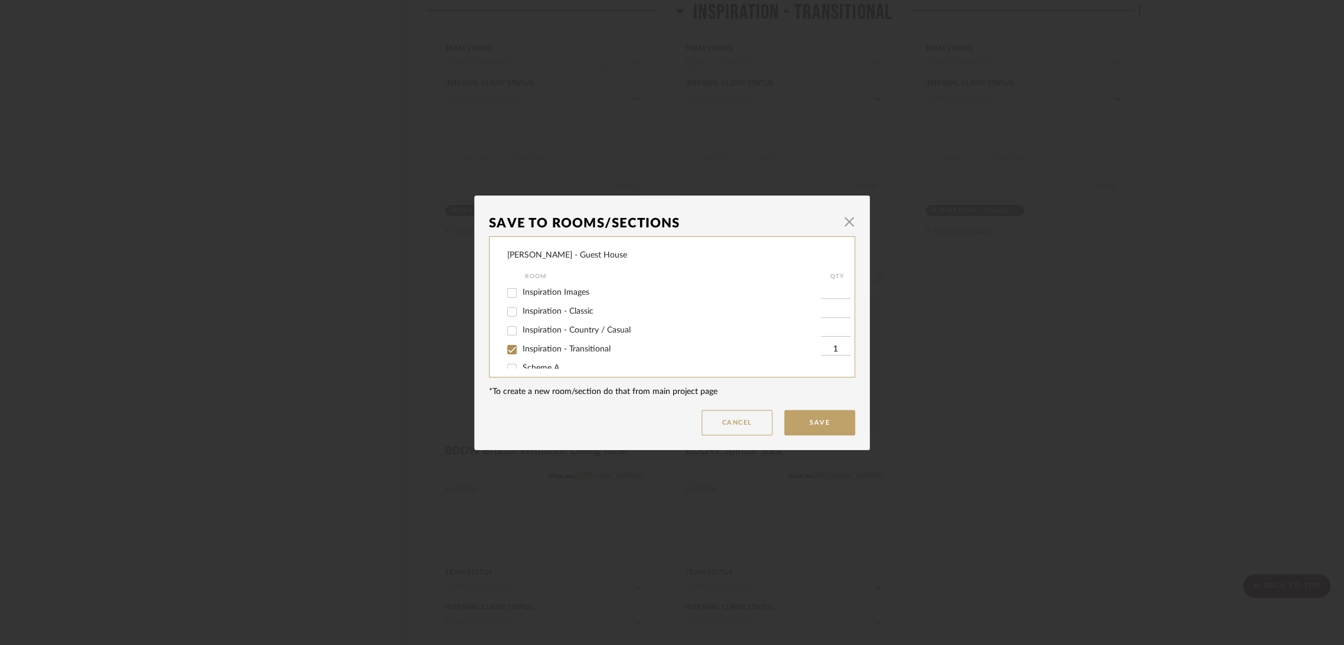
scroll to position [66, 0]
click at [550, 302] on span "Scheme A" at bounding box center [540, 302] width 37 height 8
click at [521, 302] on input "Scheme A" at bounding box center [511, 302] width 19 height 19
checkbox input "true"
type input "1"
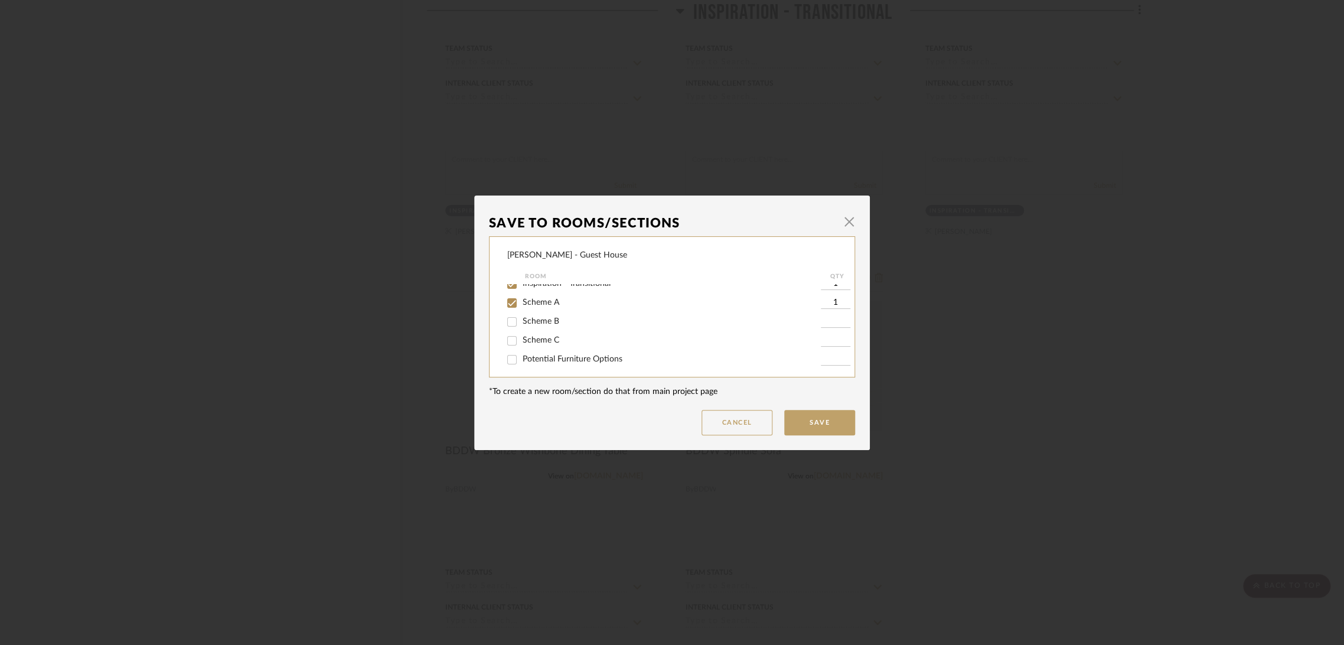
scroll to position [0, 0]
click at [546, 348] on span "Inspiration - Transitional" at bounding box center [566, 349] width 88 height 8
click at [521, 348] on input "Inspiration - Transitional" at bounding box center [511, 349] width 19 height 19
checkbox input "false"
click at [576, 349] on span "Inspiration - Transitional" at bounding box center [566, 349] width 88 height 8
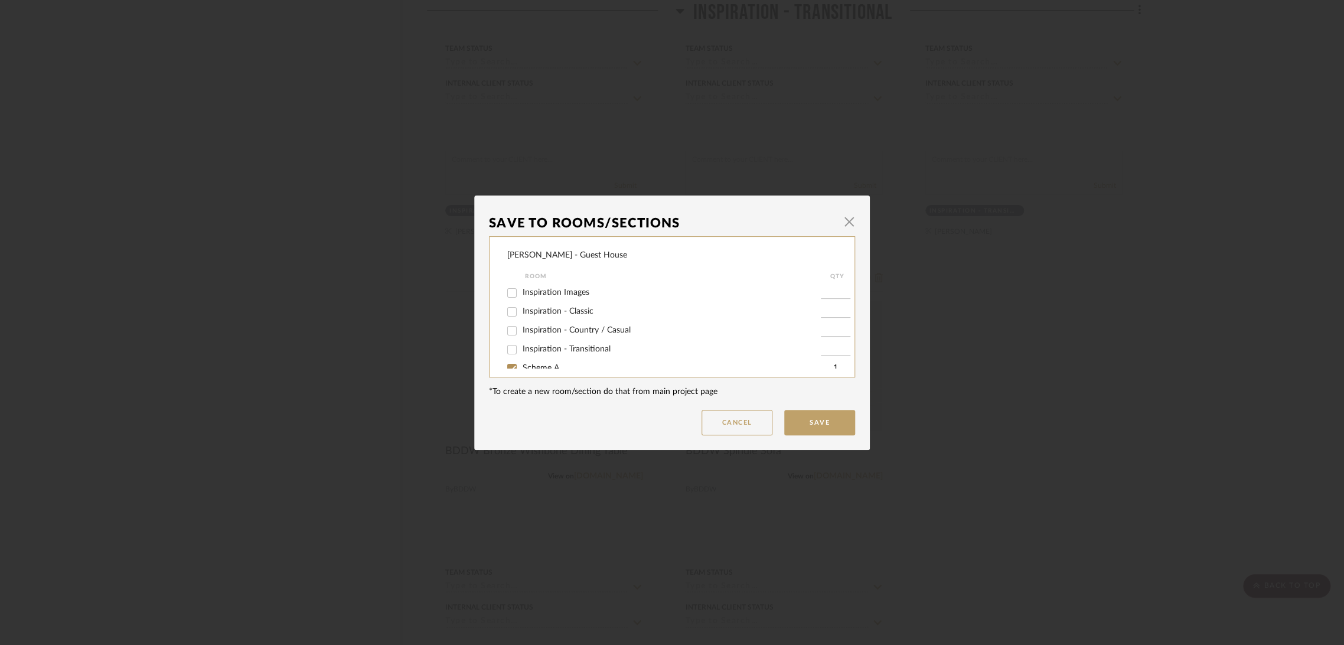
click at [521, 349] on input "Inspiration - Transitional" at bounding box center [511, 349] width 19 height 19
checkbox input "true"
type input "1"
click at [822, 420] on button "Save" at bounding box center [819, 422] width 71 height 25
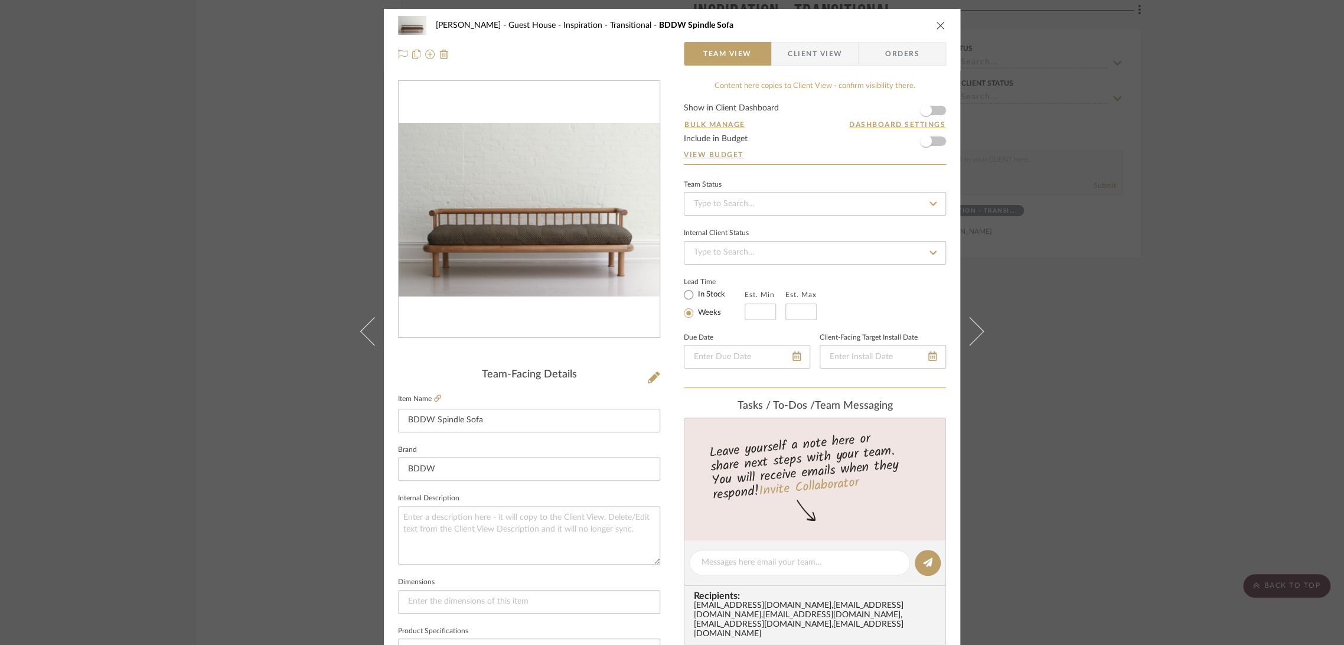
click at [936, 22] on icon "close" at bounding box center [940, 25] width 9 height 9
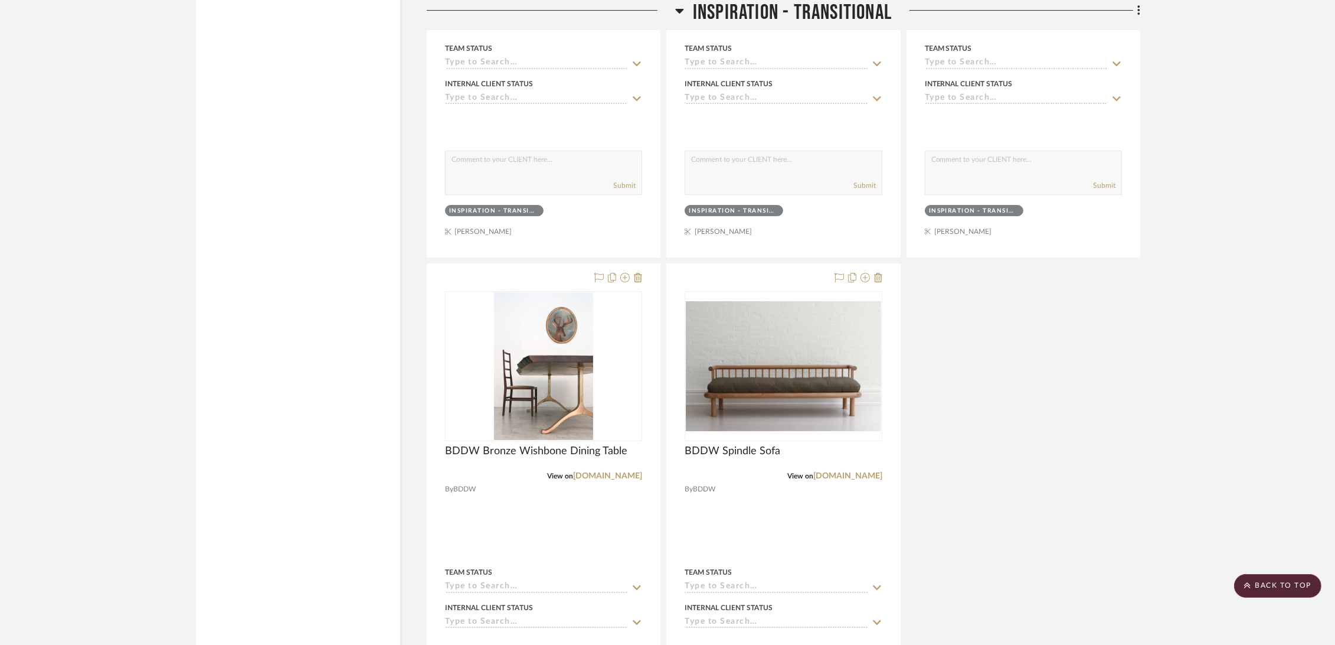
scroll to position [5837, 0]
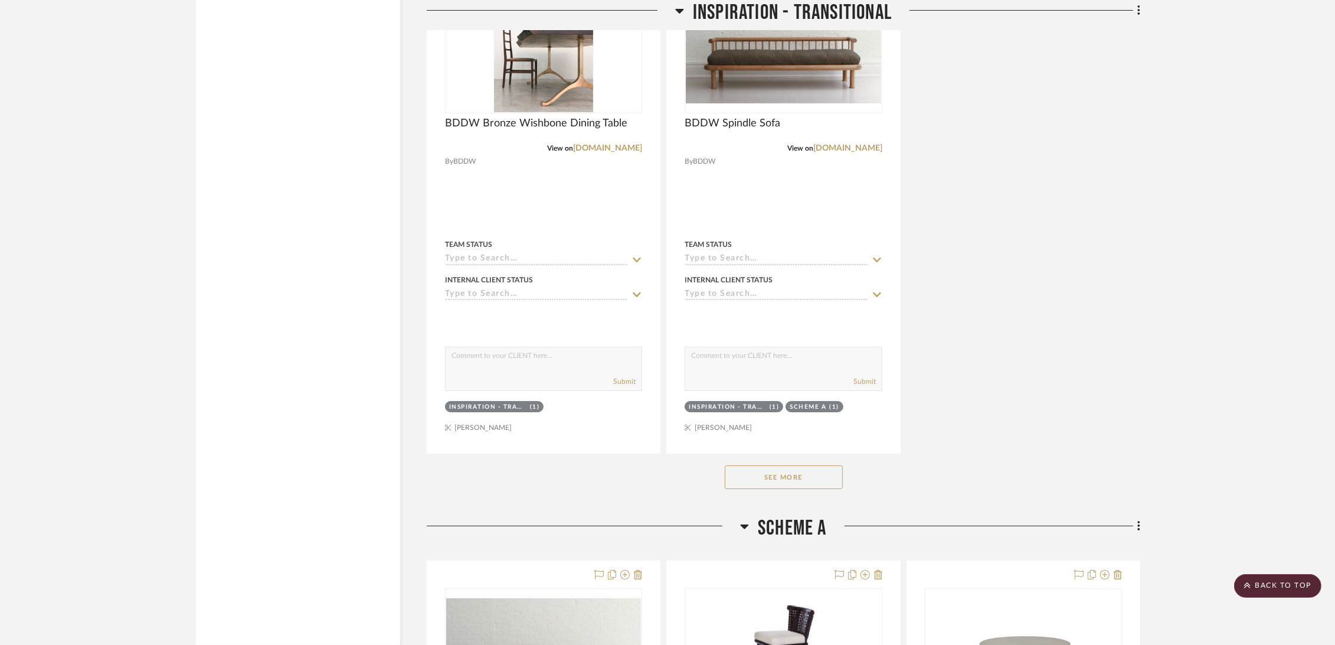
click at [778, 482] on button "See More" at bounding box center [784, 477] width 118 height 24
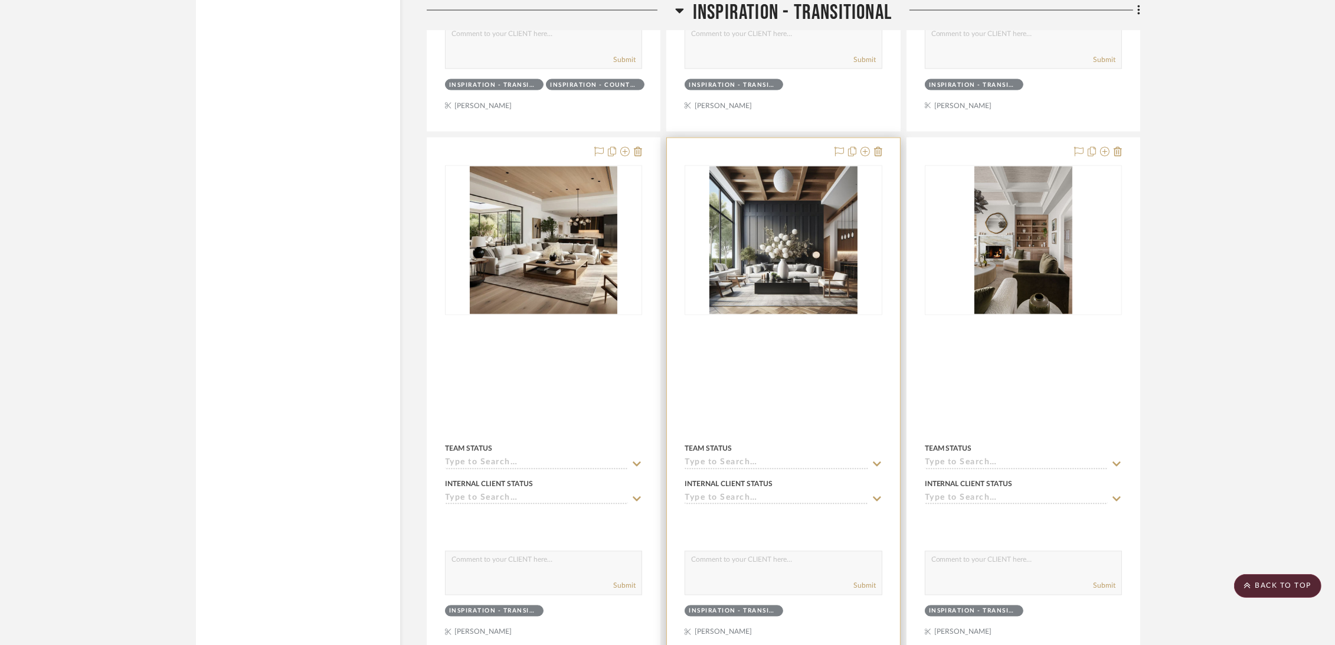
scroll to position [9379, 0]
